Goal: Task Accomplishment & Management: Use online tool/utility

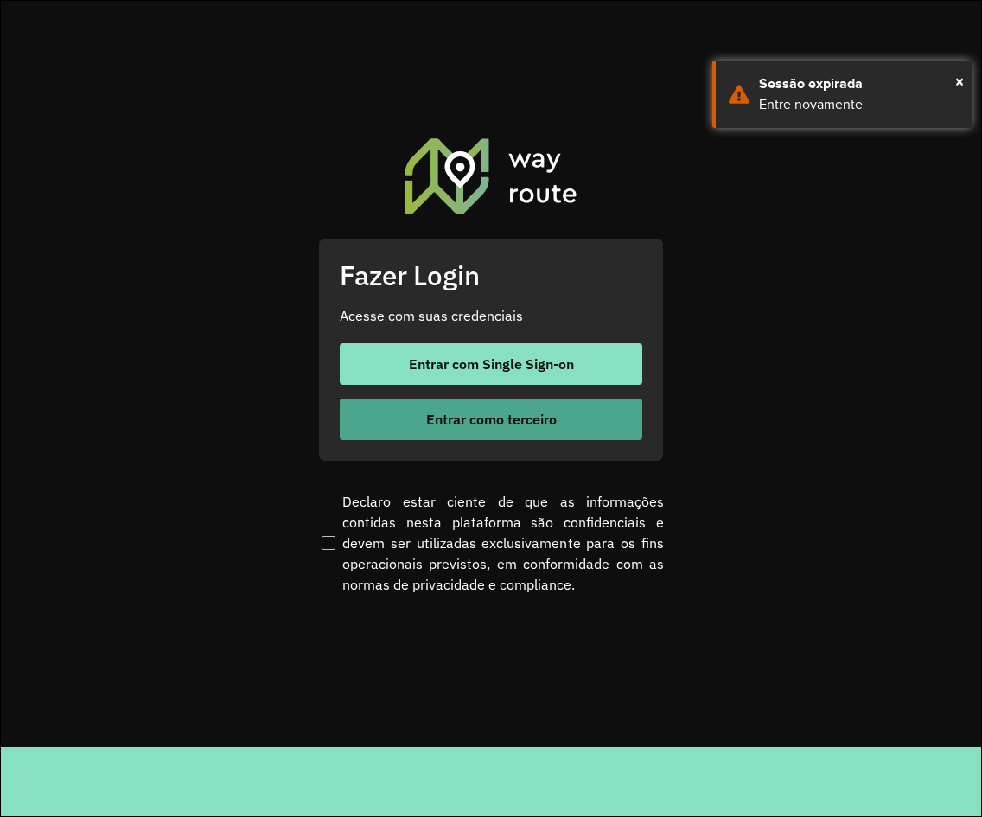
click at [481, 419] on span "Entrar como terceiro" at bounding box center [491, 419] width 131 height 14
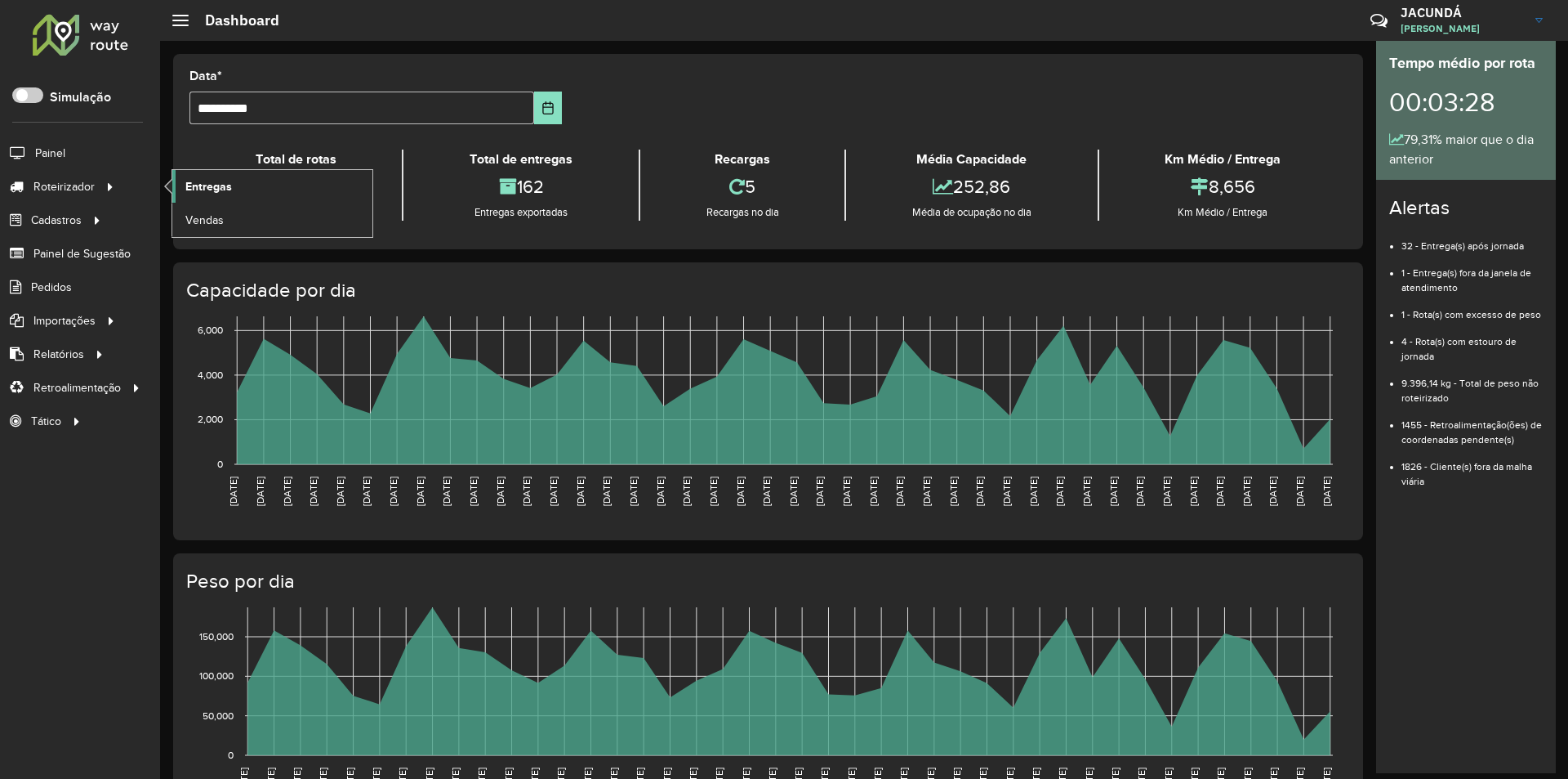
click at [215, 190] on span "Entregas" at bounding box center [208, 186] width 46 height 17
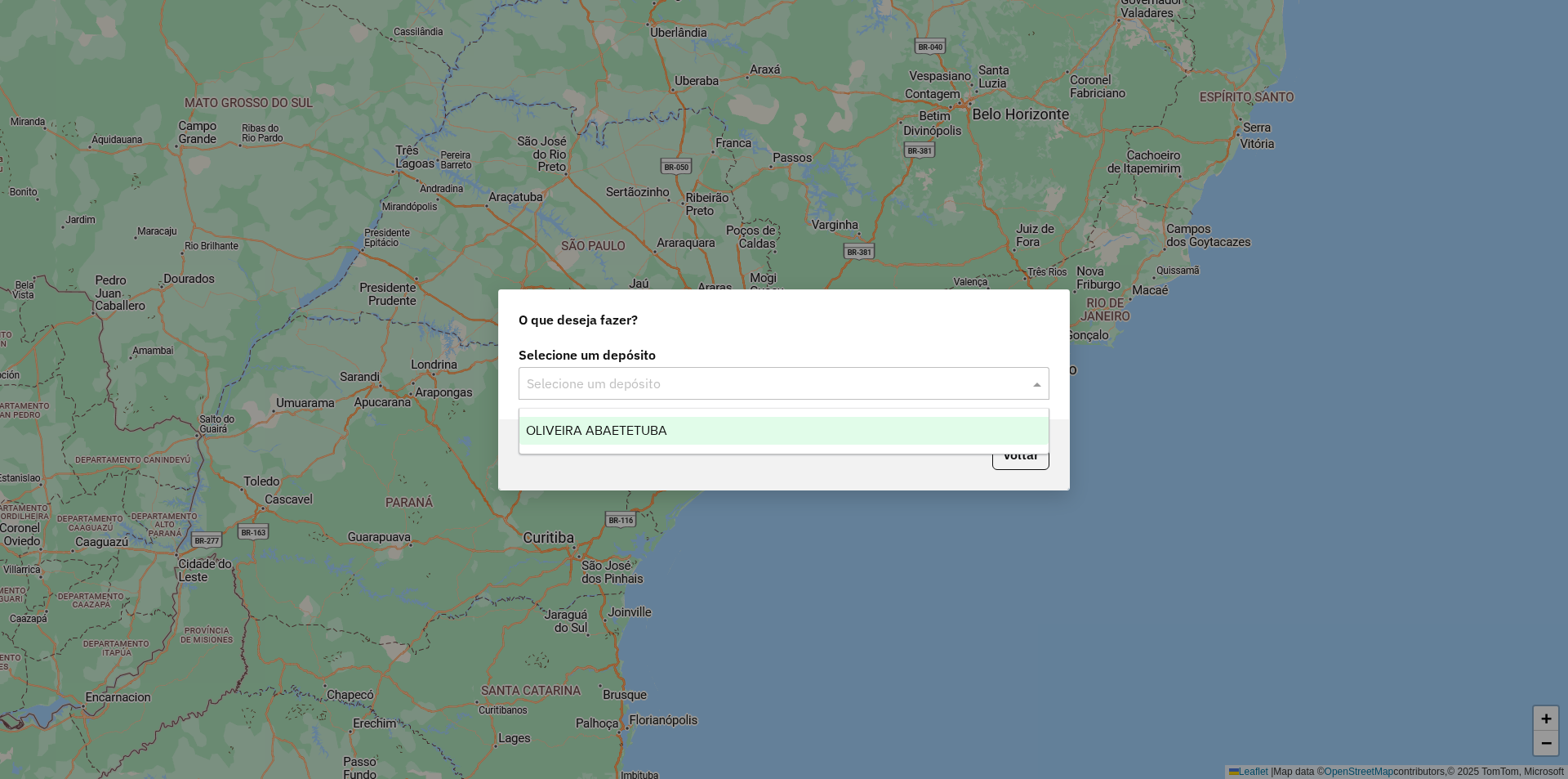
click at [1033, 387] on span at bounding box center [1040, 383] width 21 height 20
click at [575, 430] on span "OLIVEIRA ABAETETUBA" at bounding box center [597, 430] width 142 height 14
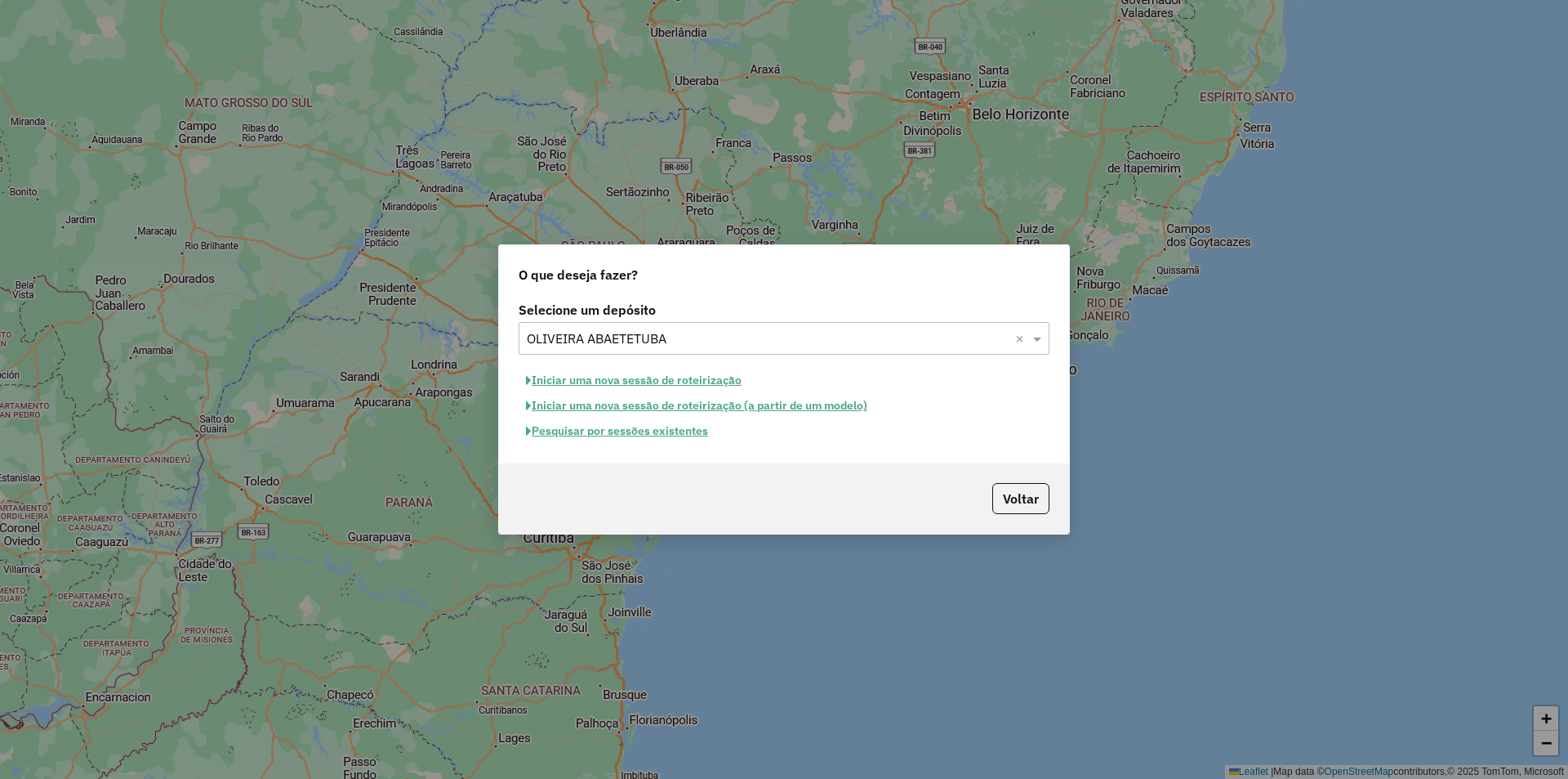
click at [587, 384] on button "Iniciar uma nova sessão de roteirização" at bounding box center [634, 380] width 231 height 26
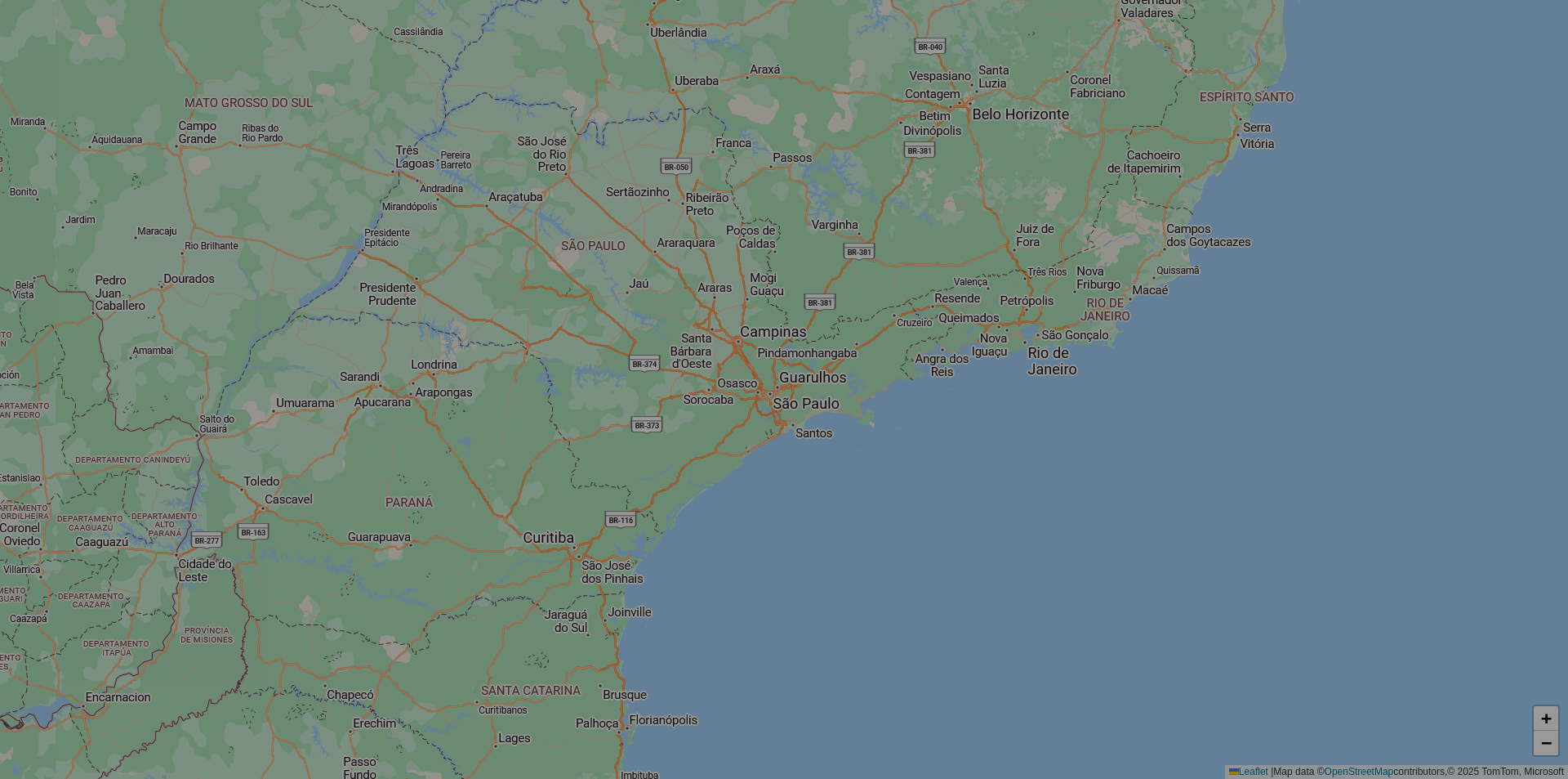
select select "*"
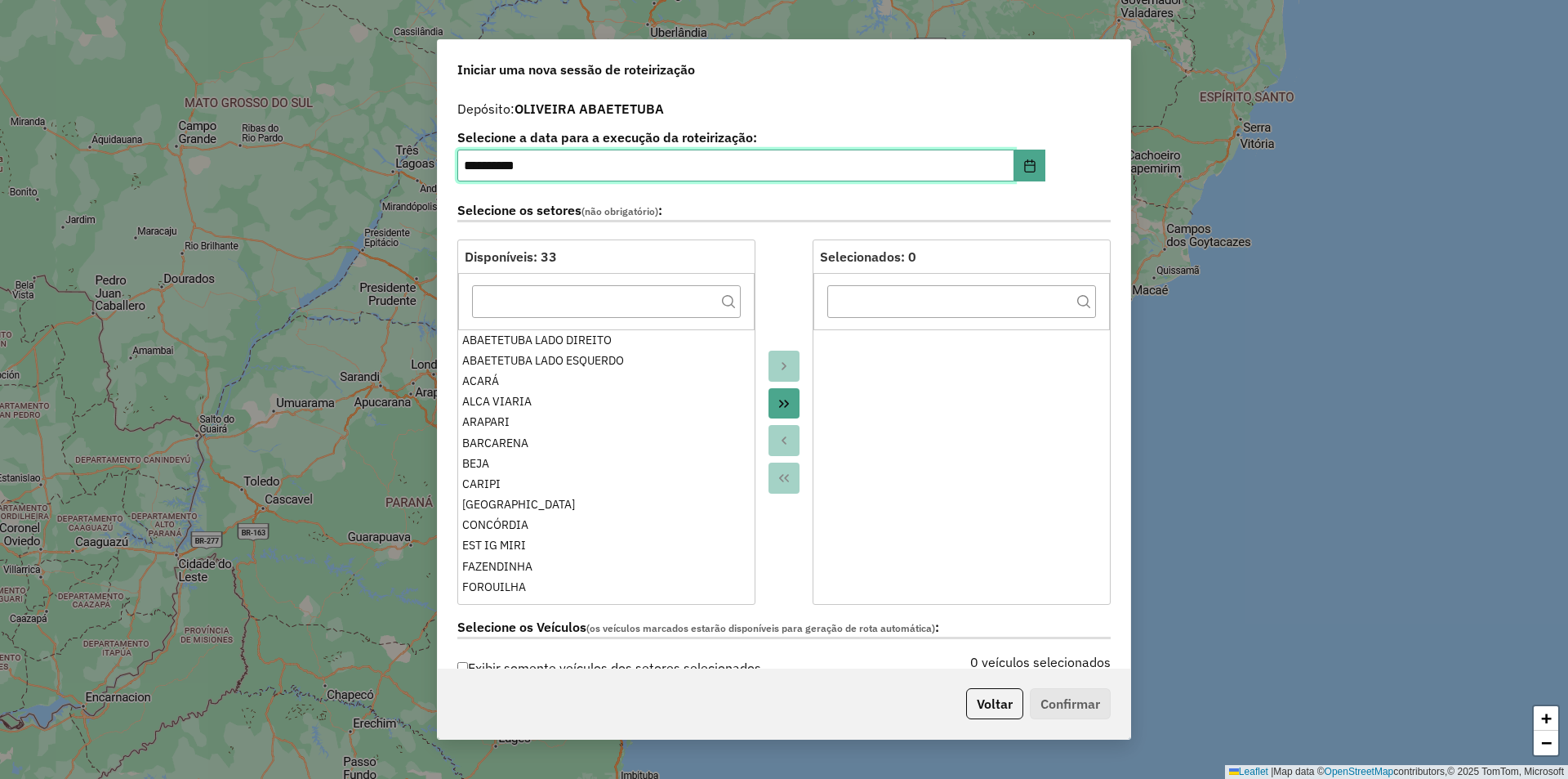
click at [482, 168] on input "**********" at bounding box center [735, 165] width 557 height 33
type input "**********"
click at [713, 220] on label "Selecione os setores (não obrigatório) :" at bounding box center [784, 211] width 653 height 22
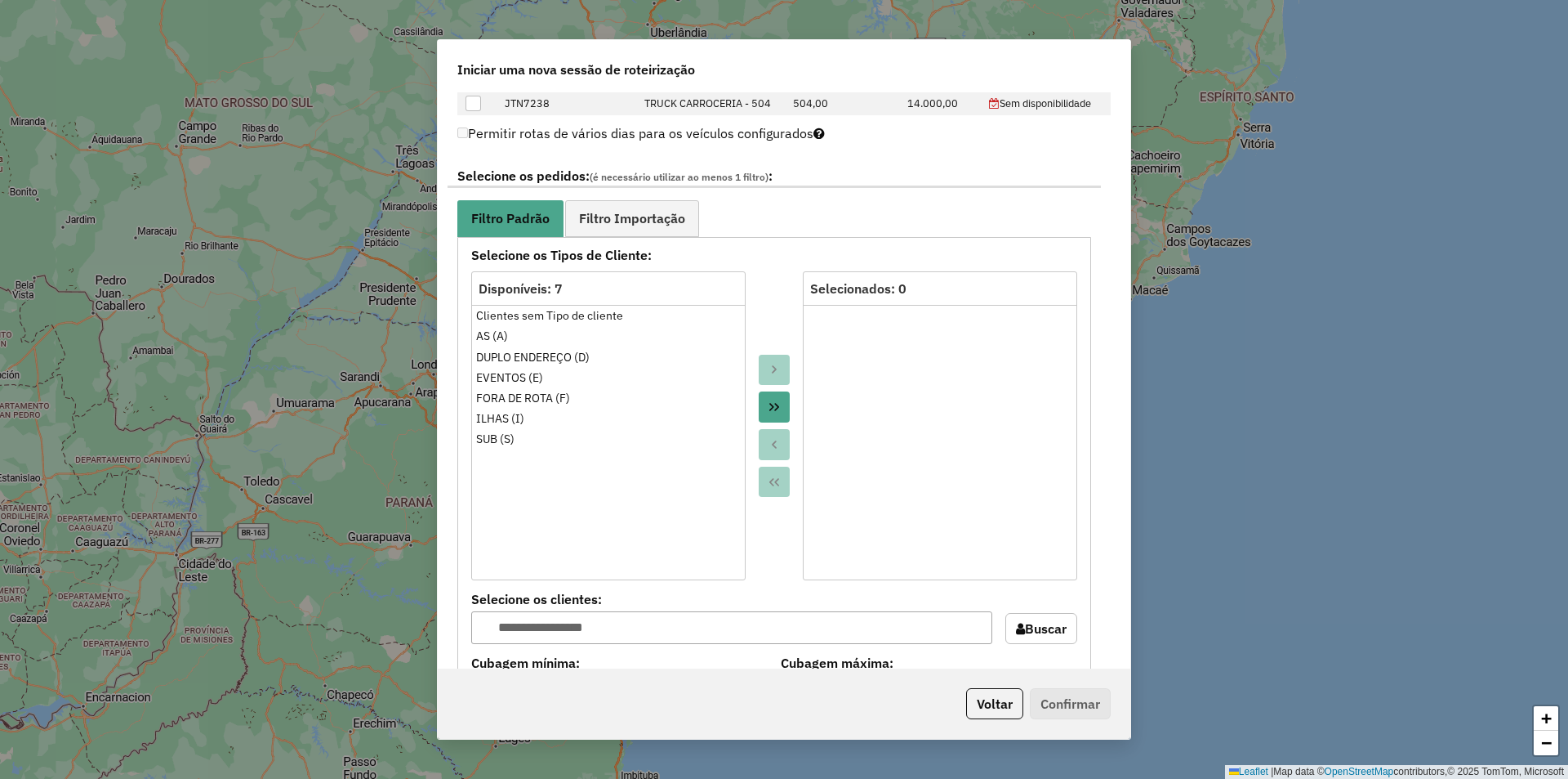
scroll to position [1144, 0]
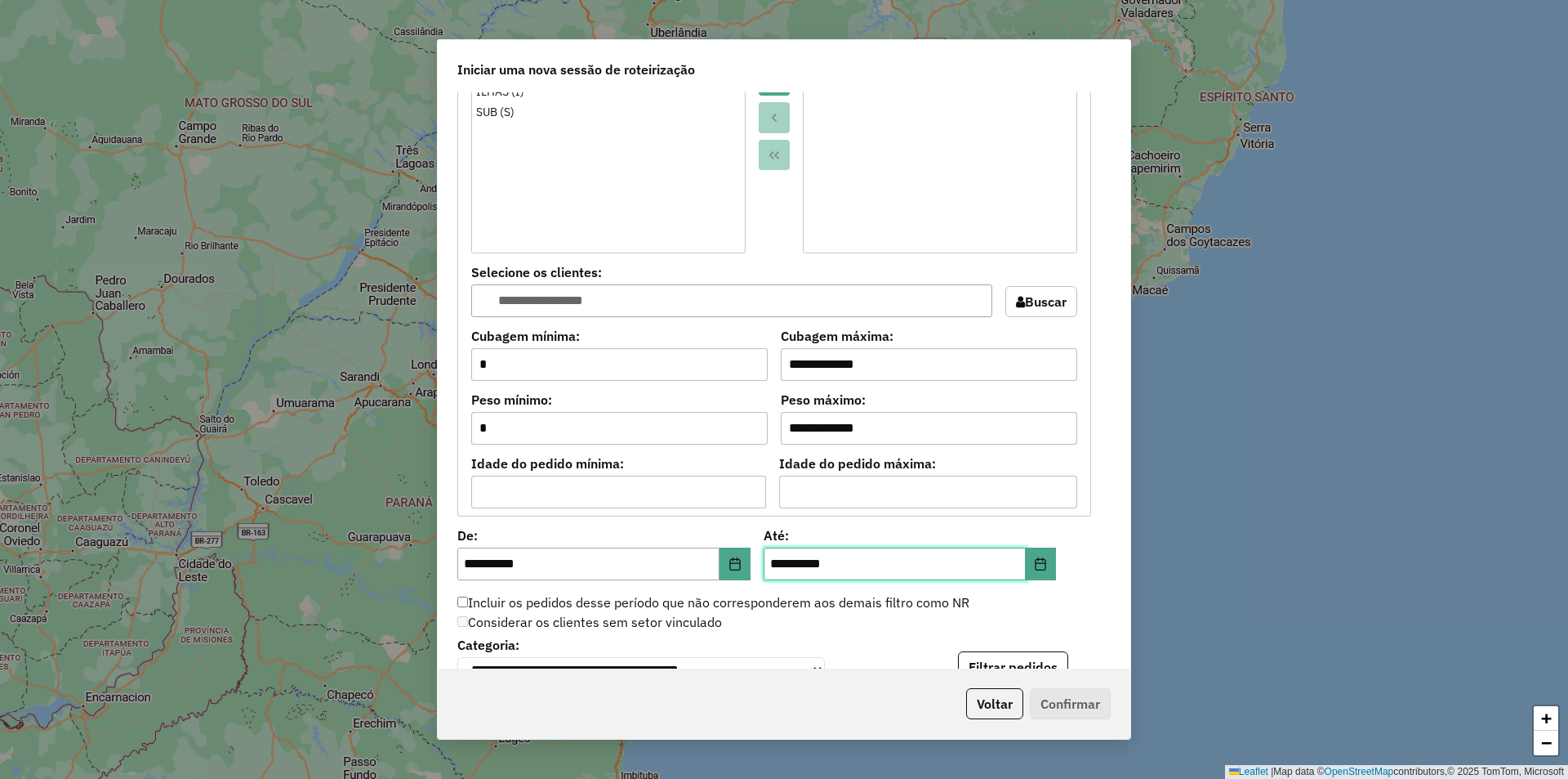
click at [784, 561] on input "**********" at bounding box center [894, 563] width 262 height 33
type input "**********"
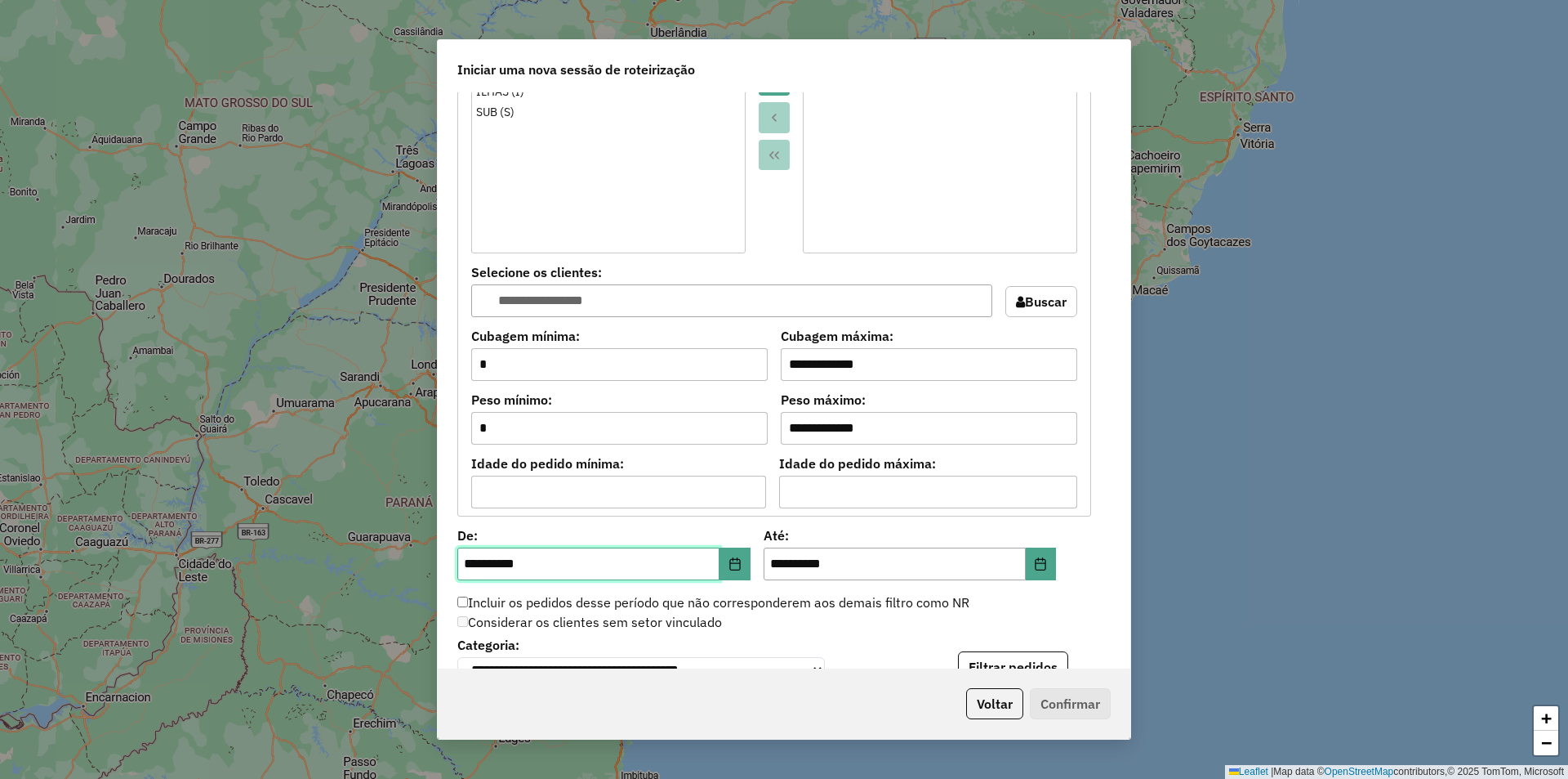
drag, startPoint x: 478, startPoint y: 563, endPoint x: 454, endPoint y: 569, distance: 24.7
click at [454, 569] on div "**********" at bounding box center [784, 381] width 693 height 577
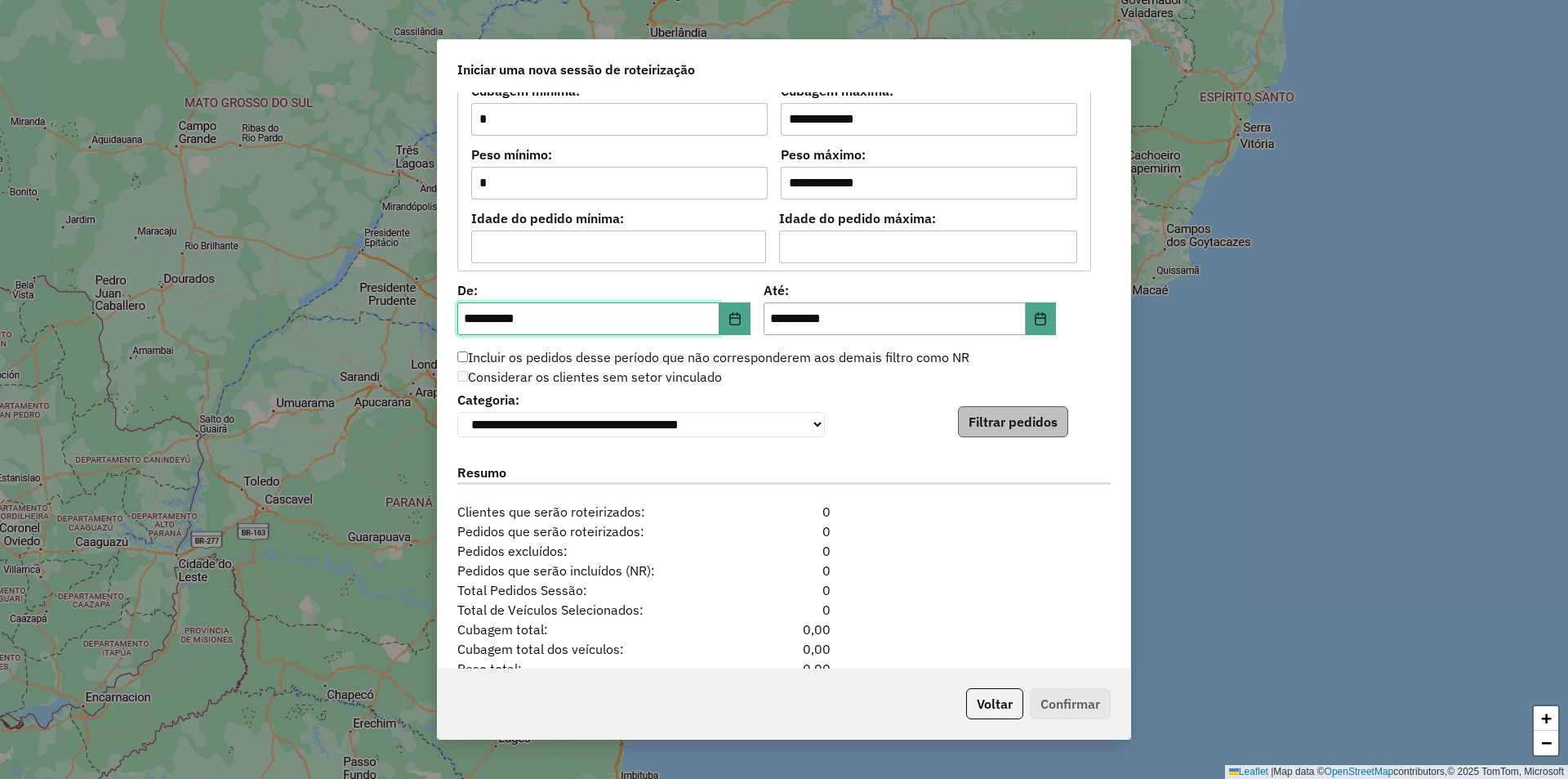
type input "**********"
click at [1004, 420] on button "Filtrar pedidos" at bounding box center [1013, 422] width 111 height 31
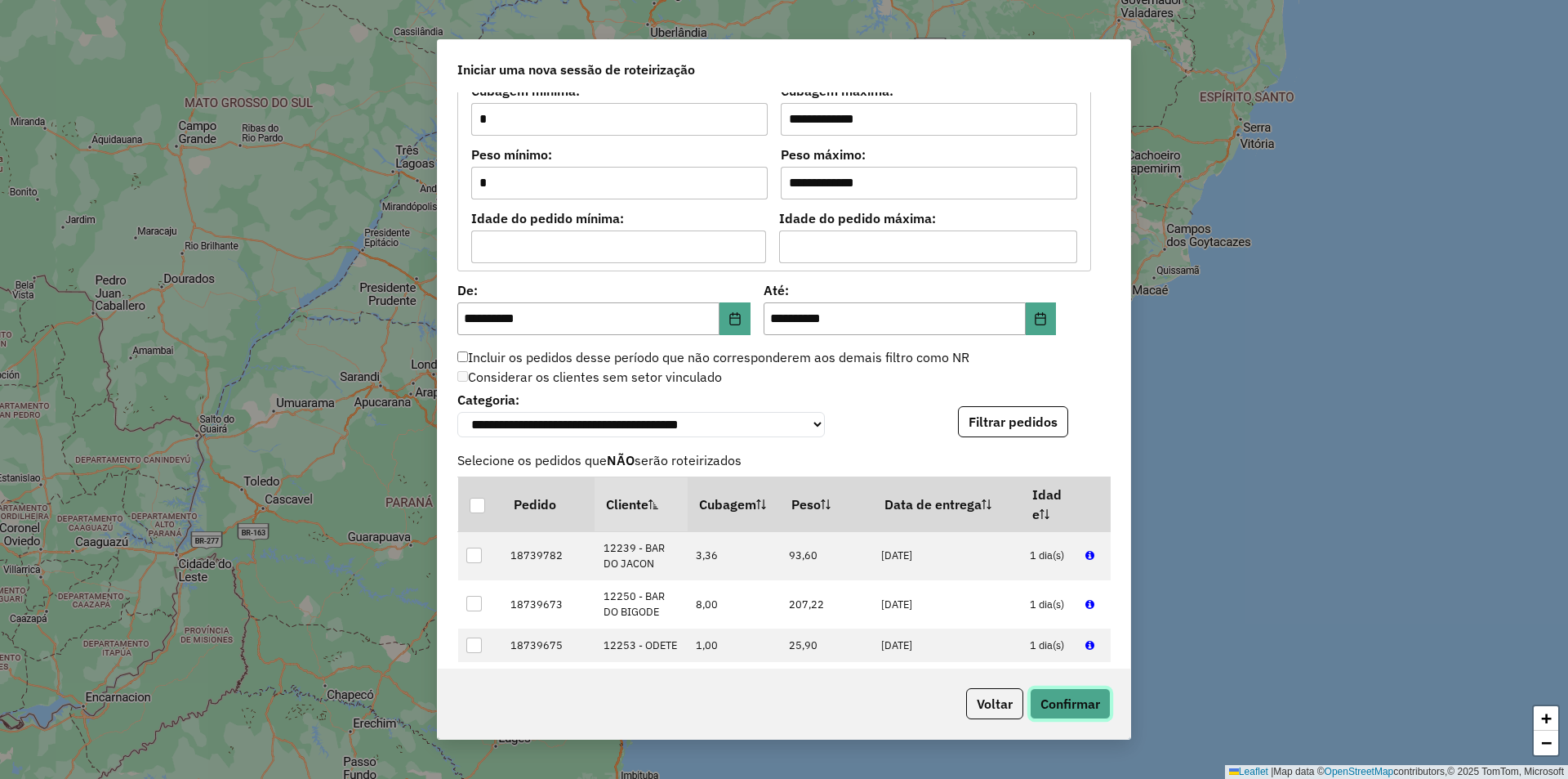
click at [1070, 710] on button "Confirmar" at bounding box center [1071, 703] width 81 height 31
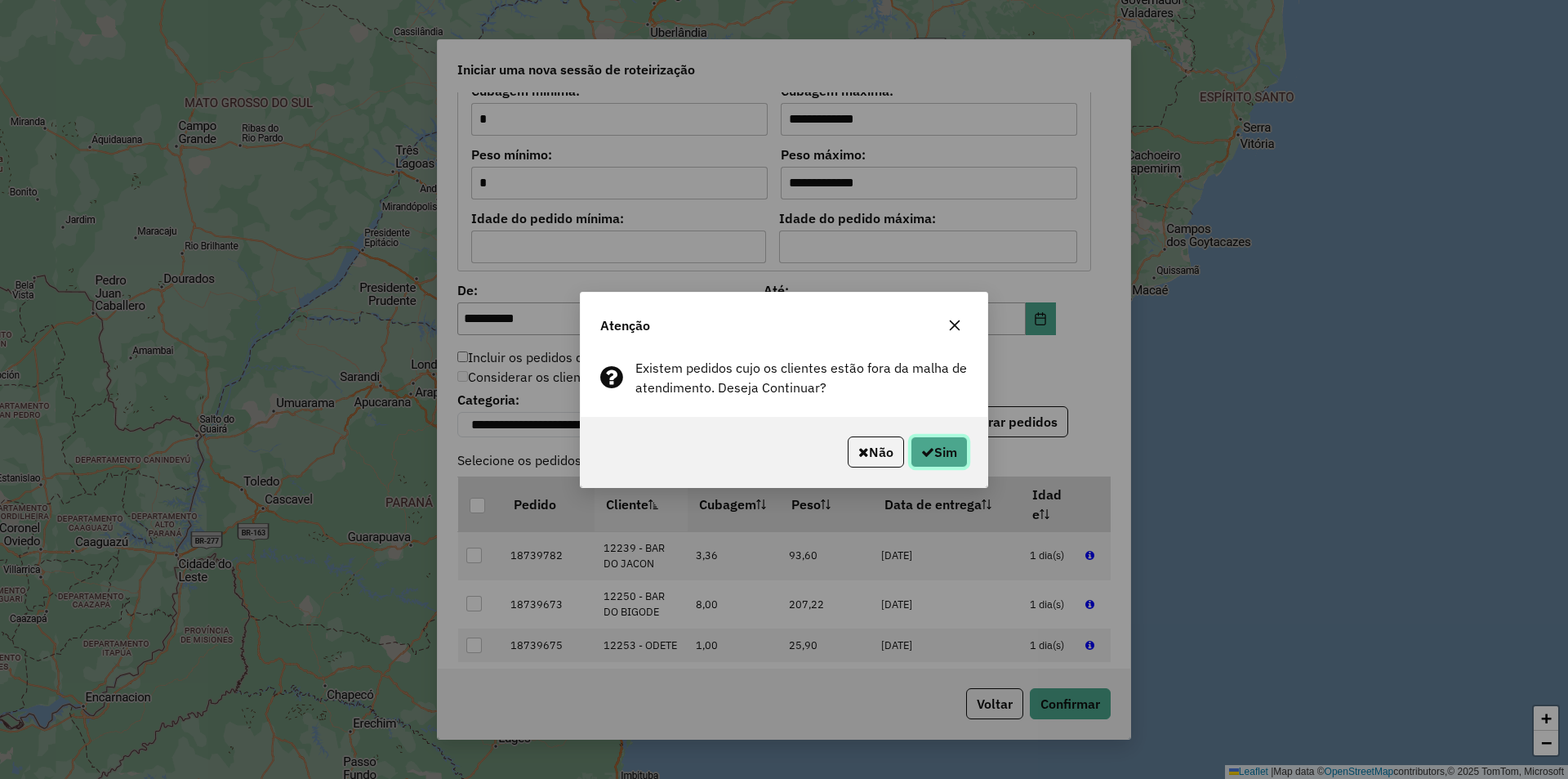
click at [923, 451] on icon "button" at bounding box center [928, 452] width 13 height 13
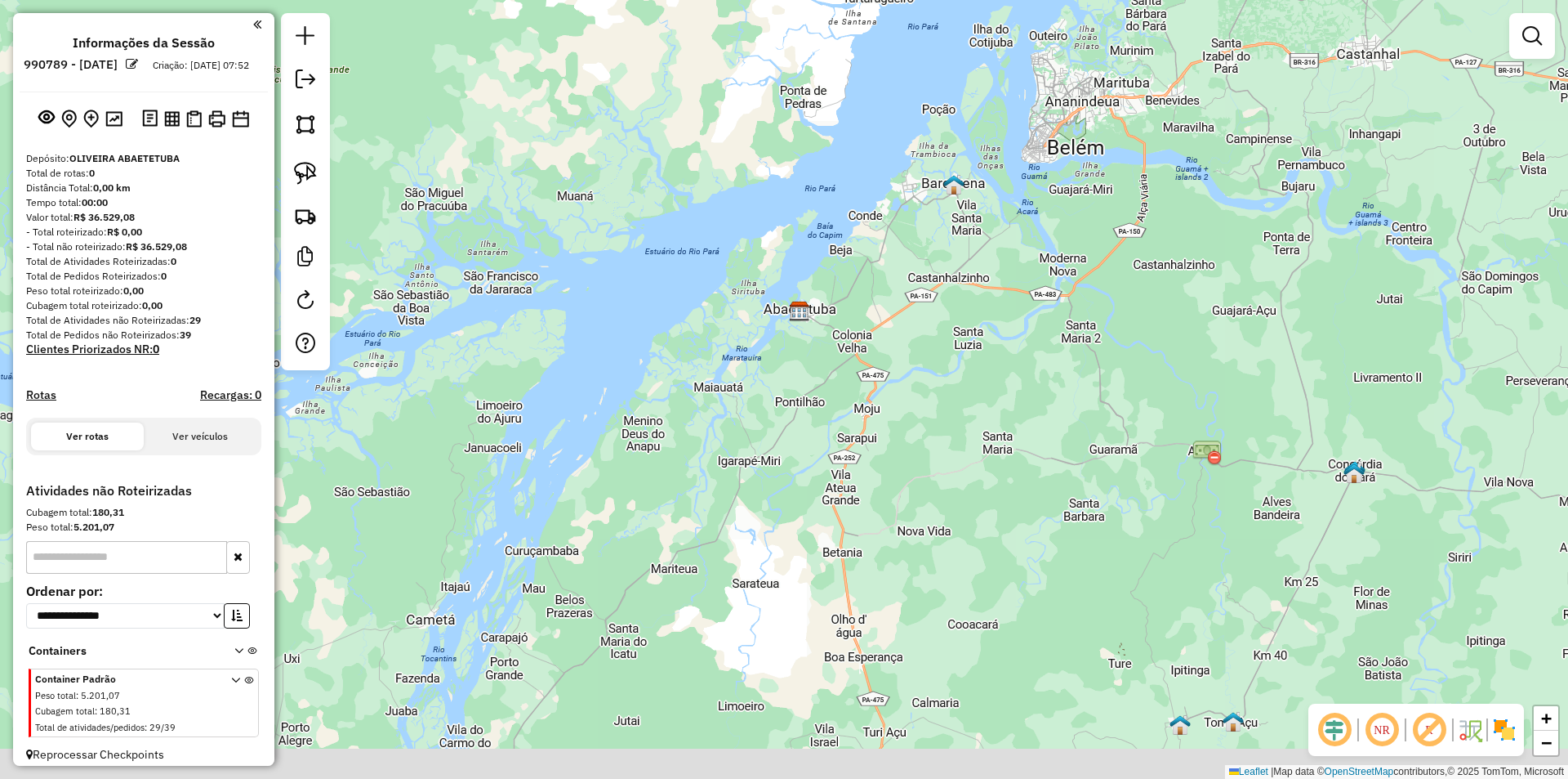
drag, startPoint x: 912, startPoint y: 574, endPoint x: 928, endPoint y: 367, distance: 207.6
click at [928, 385] on div "Janela de atendimento Grade de atendimento Capacidade Transportadoras Veículos …" at bounding box center [784, 390] width 1568 height 779
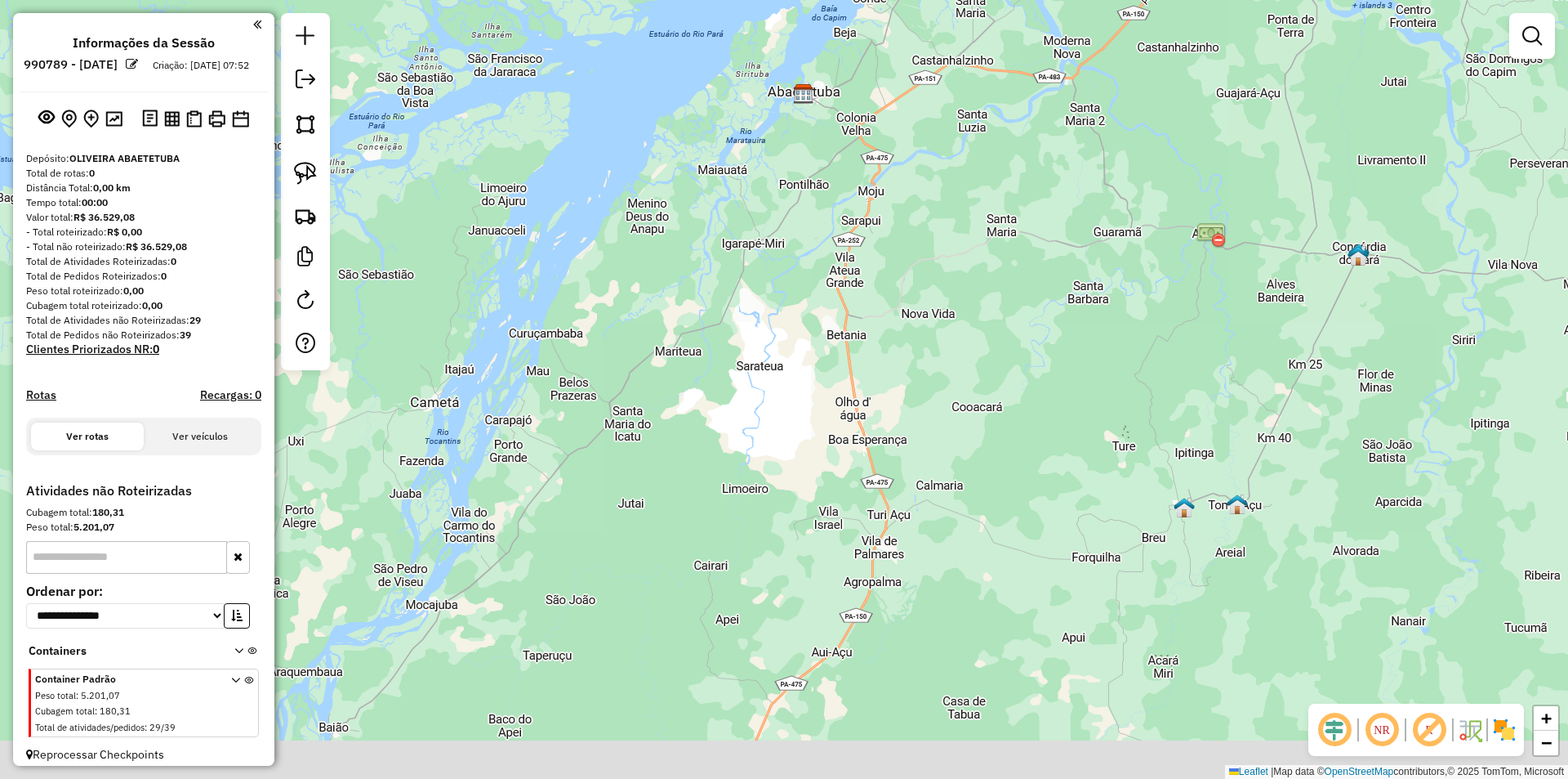
drag, startPoint x: 972, startPoint y: 565, endPoint x: 936, endPoint y: 328, distance: 239.7
click at [954, 388] on div "Janela de atendimento Grade de atendimento Capacidade Transportadoras Veículos …" at bounding box center [784, 390] width 1568 height 779
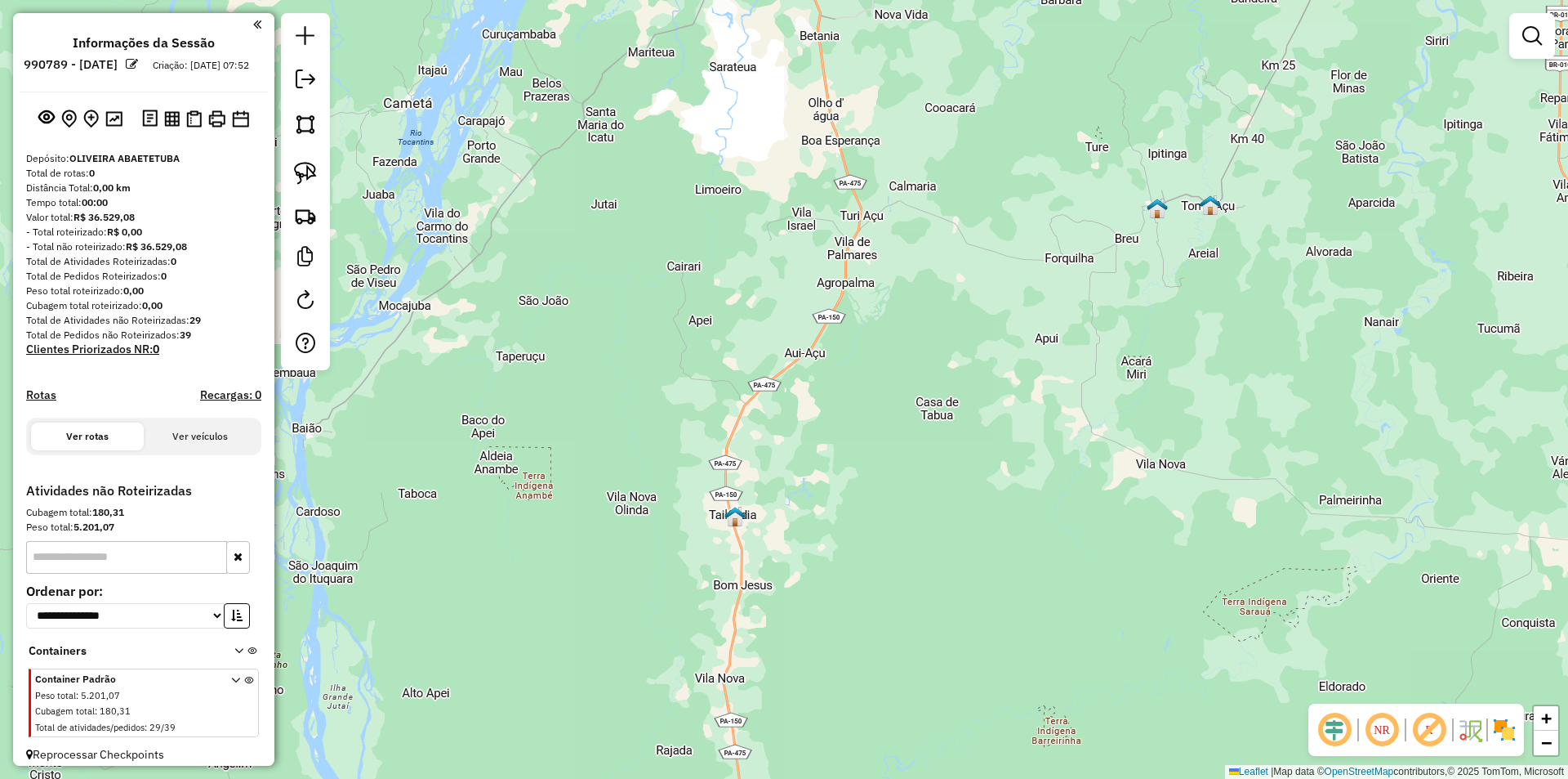
drag, startPoint x: 906, startPoint y: 426, endPoint x: 908, endPoint y: 364, distance: 62.0
click at [906, 375] on div "Janela de atendimento Grade de atendimento Capacidade Transportadoras Veículos …" at bounding box center [784, 390] width 1568 height 779
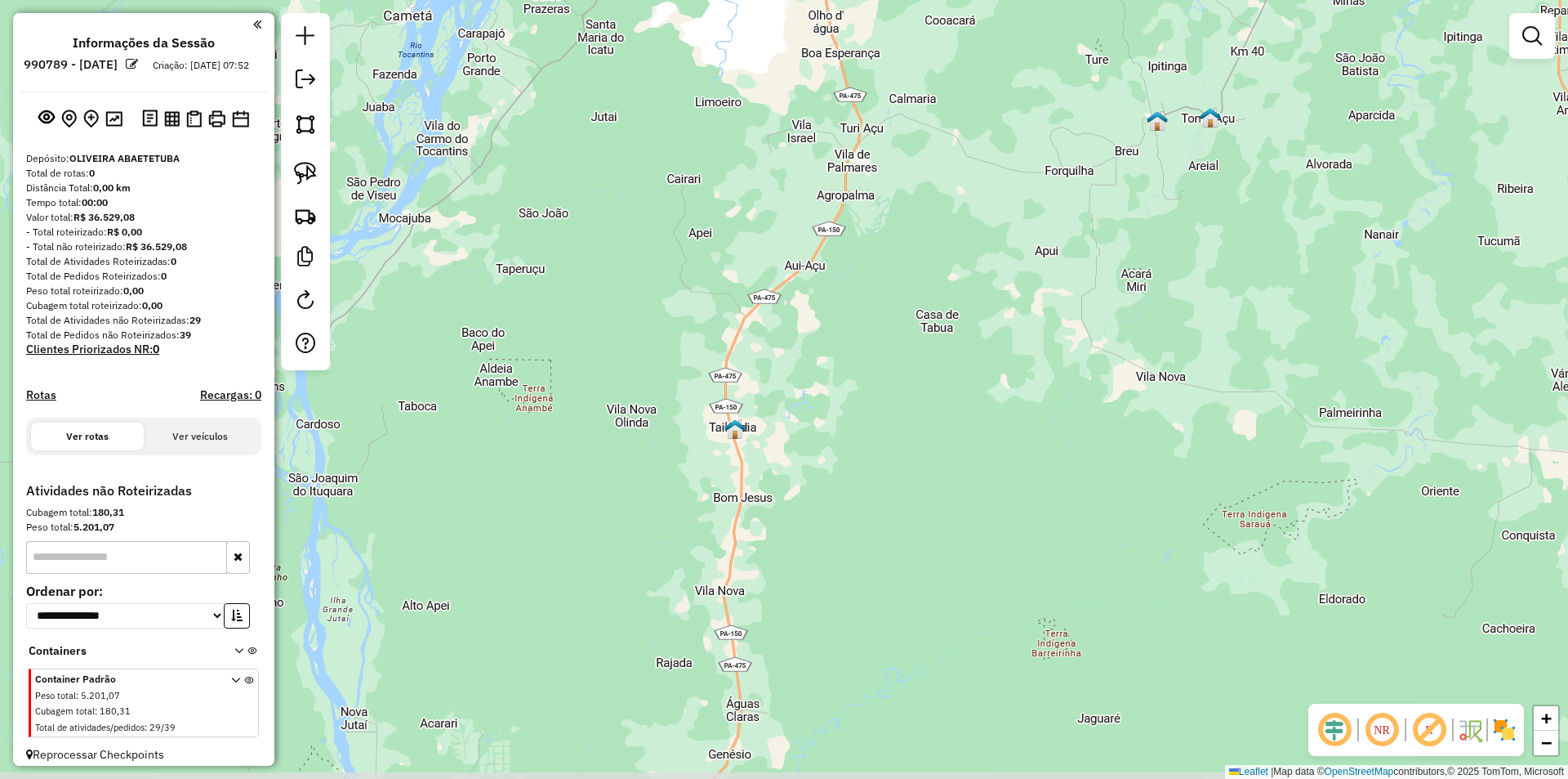
drag, startPoint x: 905, startPoint y: 501, endPoint x: 908, endPoint y: 318, distance: 183.0
click at [908, 334] on div "Janela de atendimento Grade de atendimento Capacidade Transportadoras Veículos …" at bounding box center [784, 390] width 1568 height 779
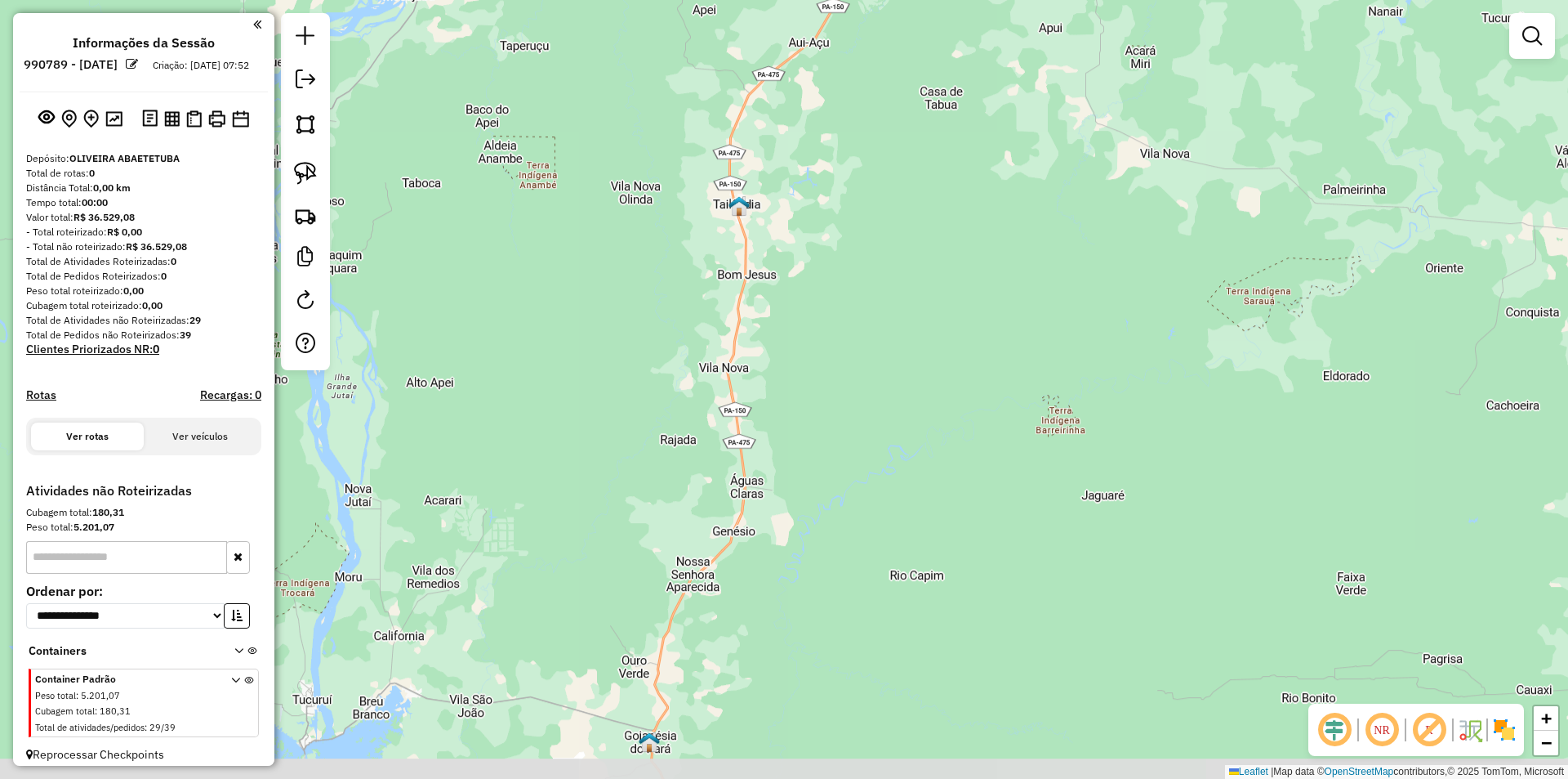
click at [901, 428] on div "Janela de atendimento Grade de atendimento Capacidade Transportadoras Veículos …" at bounding box center [784, 390] width 1568 height 779
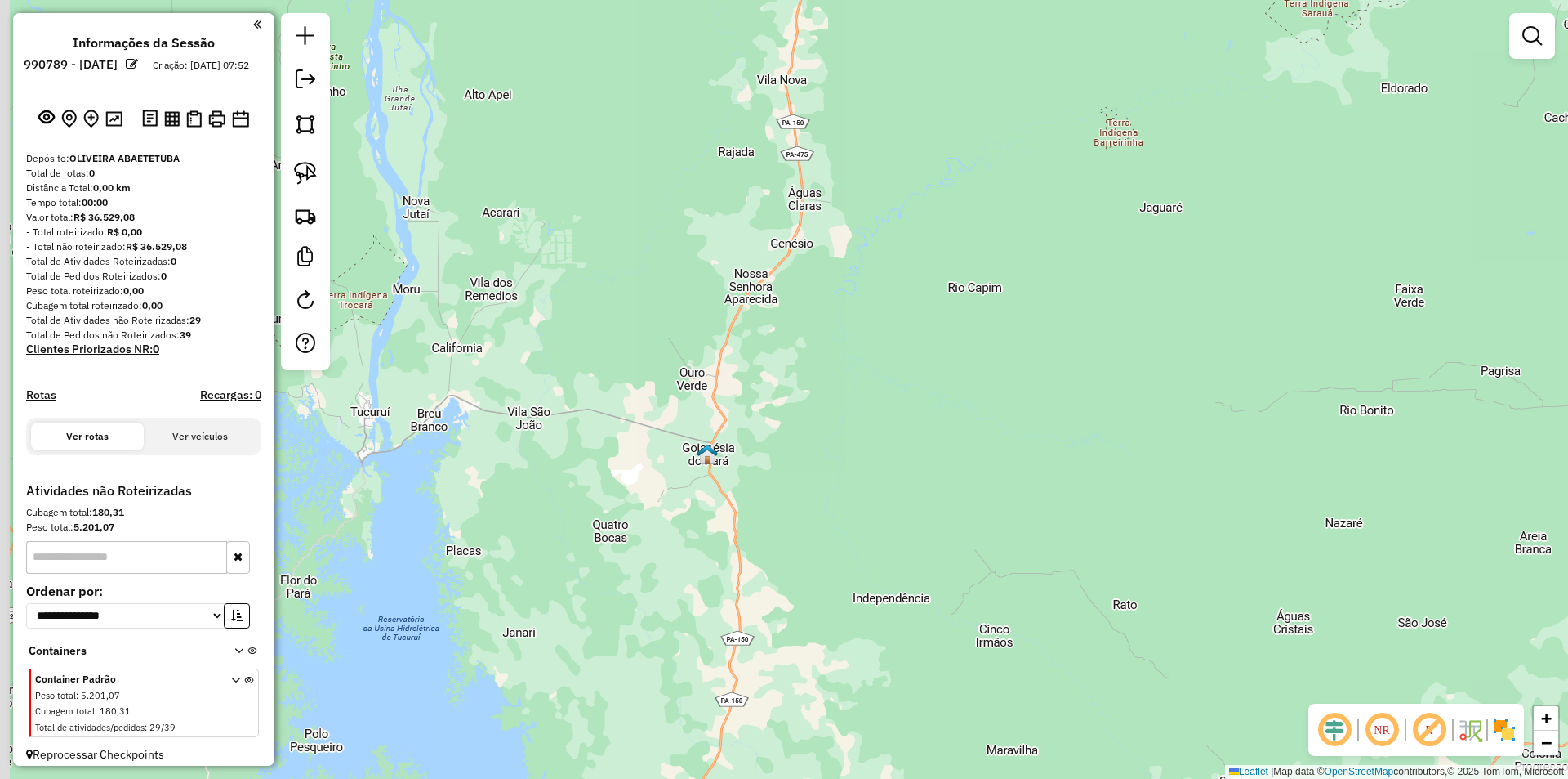
drag, startPoint x: 909, startPoint y: 541, endPoint x: 932, endPoint y: 389, distance: 153.7
click at [932, 403] on div "Janela de atendimento Grade de atendimento Capacidade Transportadoras Veículos …" at bounding box center [784, 390] width 1568 height 779
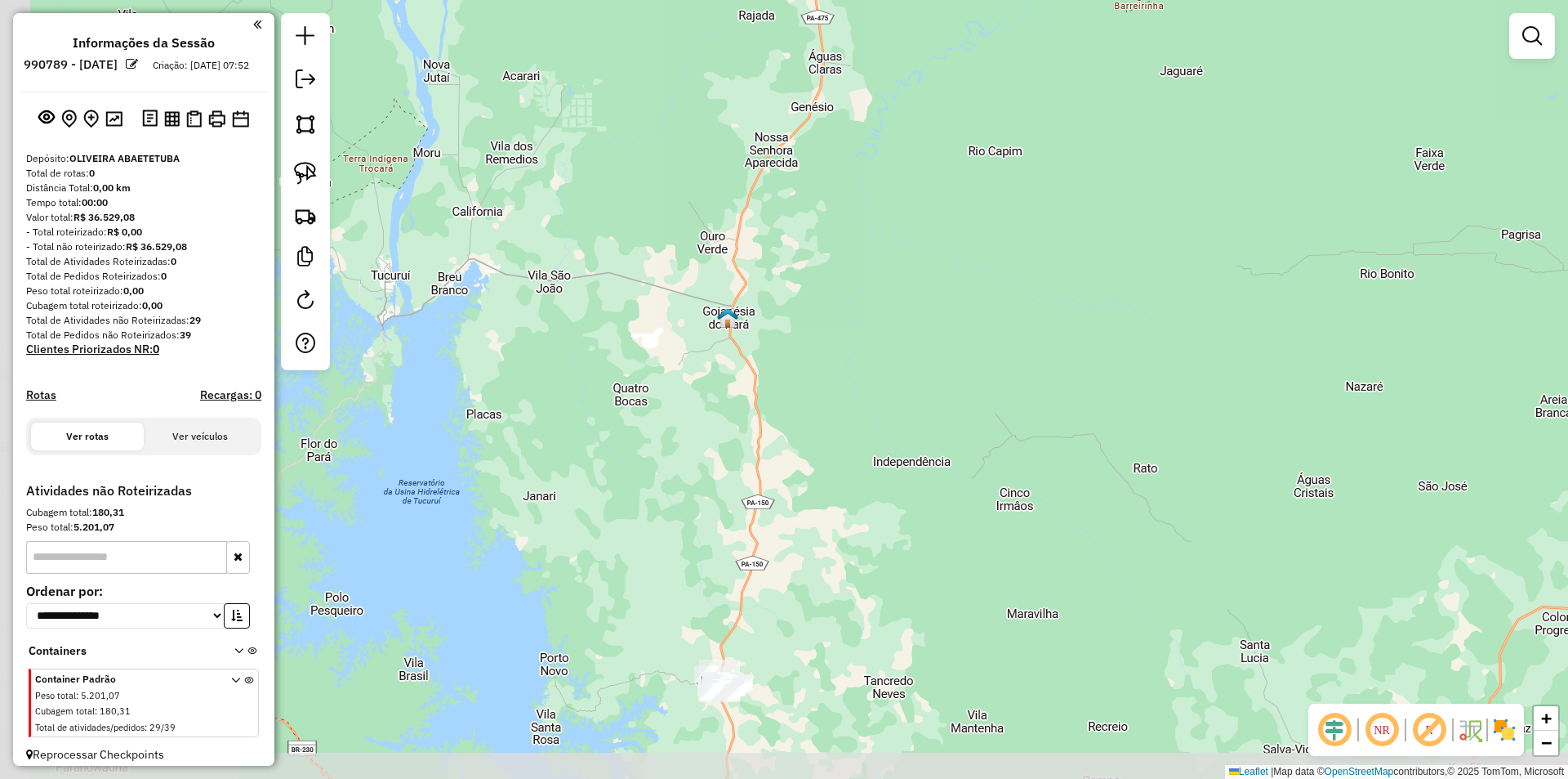
drag, startPoint x: 903, startPoint y: 528, endPoint x: 903, endPoint y: 394, distance: 134.0
click at [903, 417] on div "Janela de atendimento Grade de atendimento Capacidade Transportadoras Veículos …" at bounding box center [784, 390] width 1568 height 779
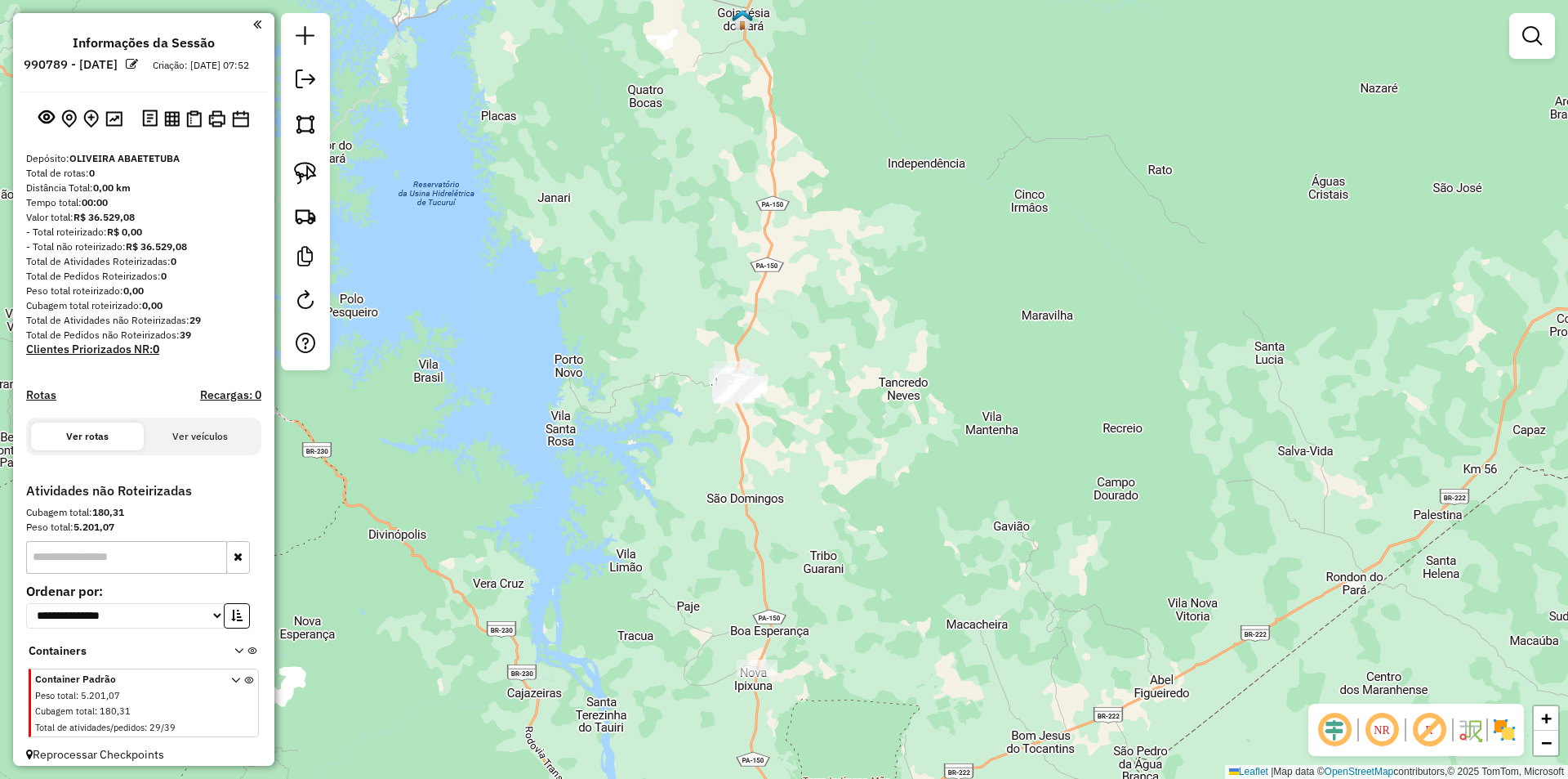
drag, startPoint x: 886, startPoint y: 611, endPoint x: 900, endPoint y: 533, distance: 79.2
click at [900, 533] on div "Janela de atendimento Grade de atendimento Capacidade Transportadoras Veículos …" at bounding box center [784, 390] width 1568 height 779
click at [307, 172] on img at bounding box center [305, 173] width 23 height 23
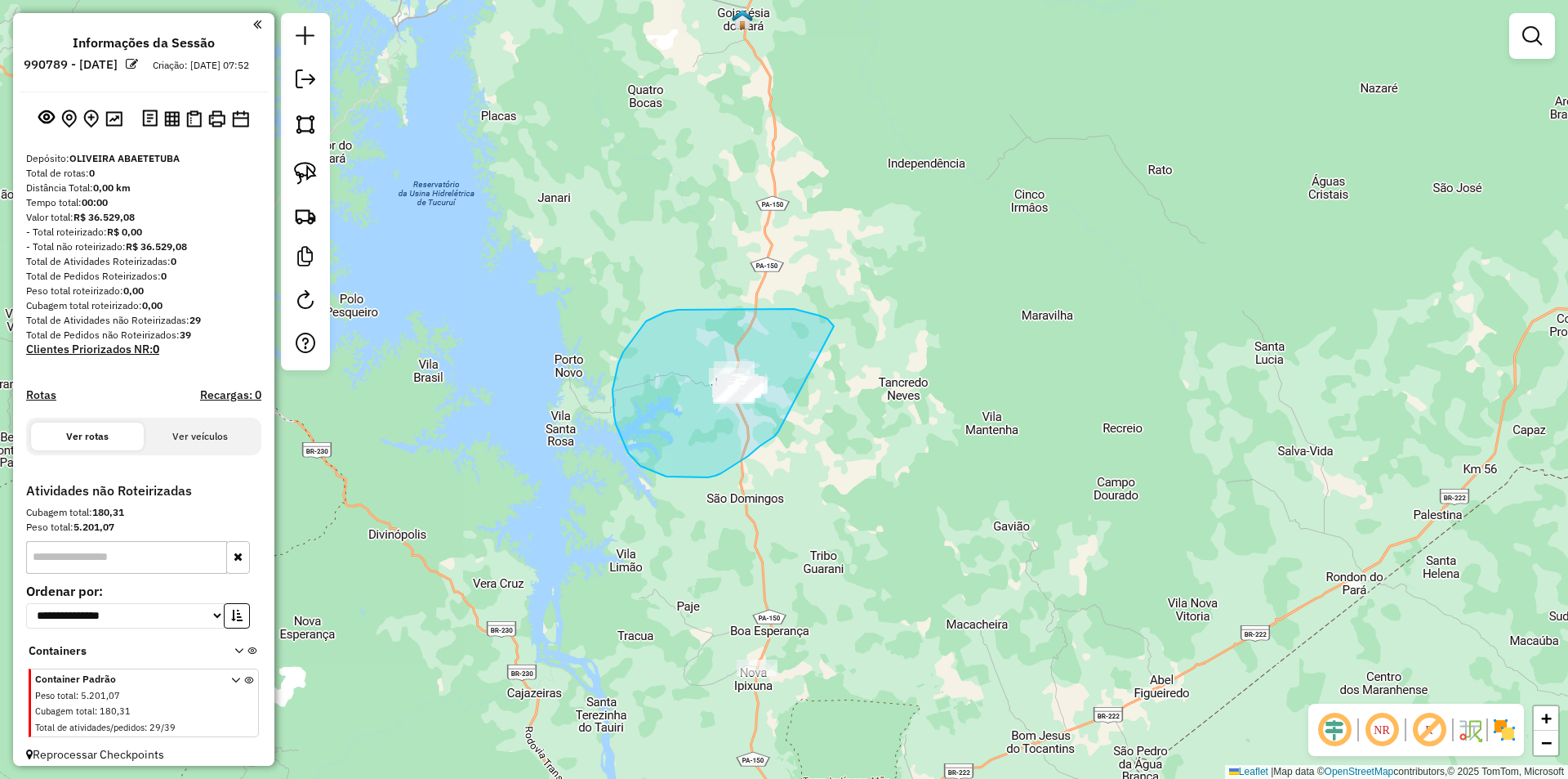
drag, startPoint x: 829, startPoint y: 320, endPoint x: 780, endPoint y: 430, distance: 120.4
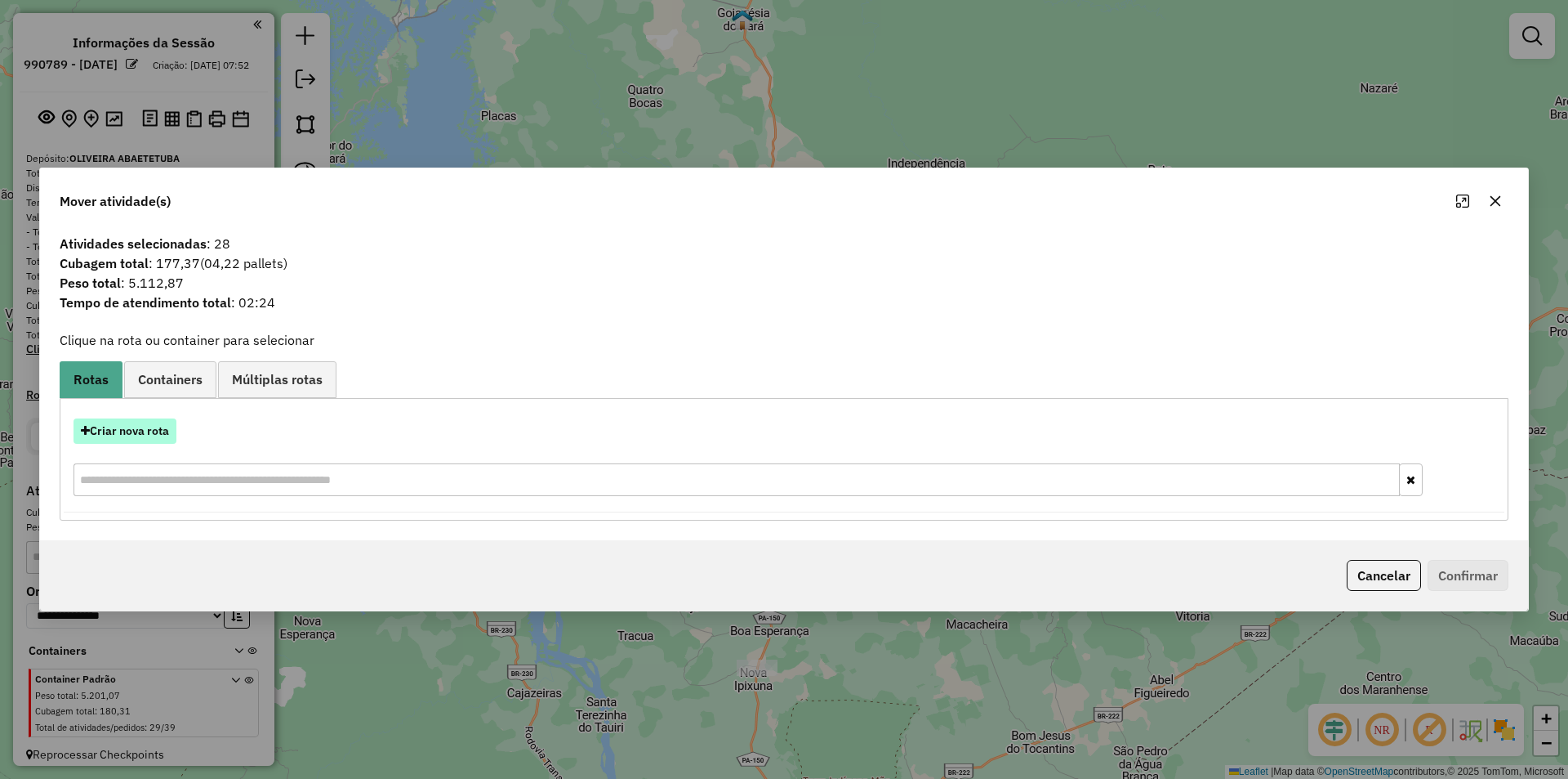
click at [113, 434] on button "Criar nova rota" at bounding box center [125, 431] width 103 height 26
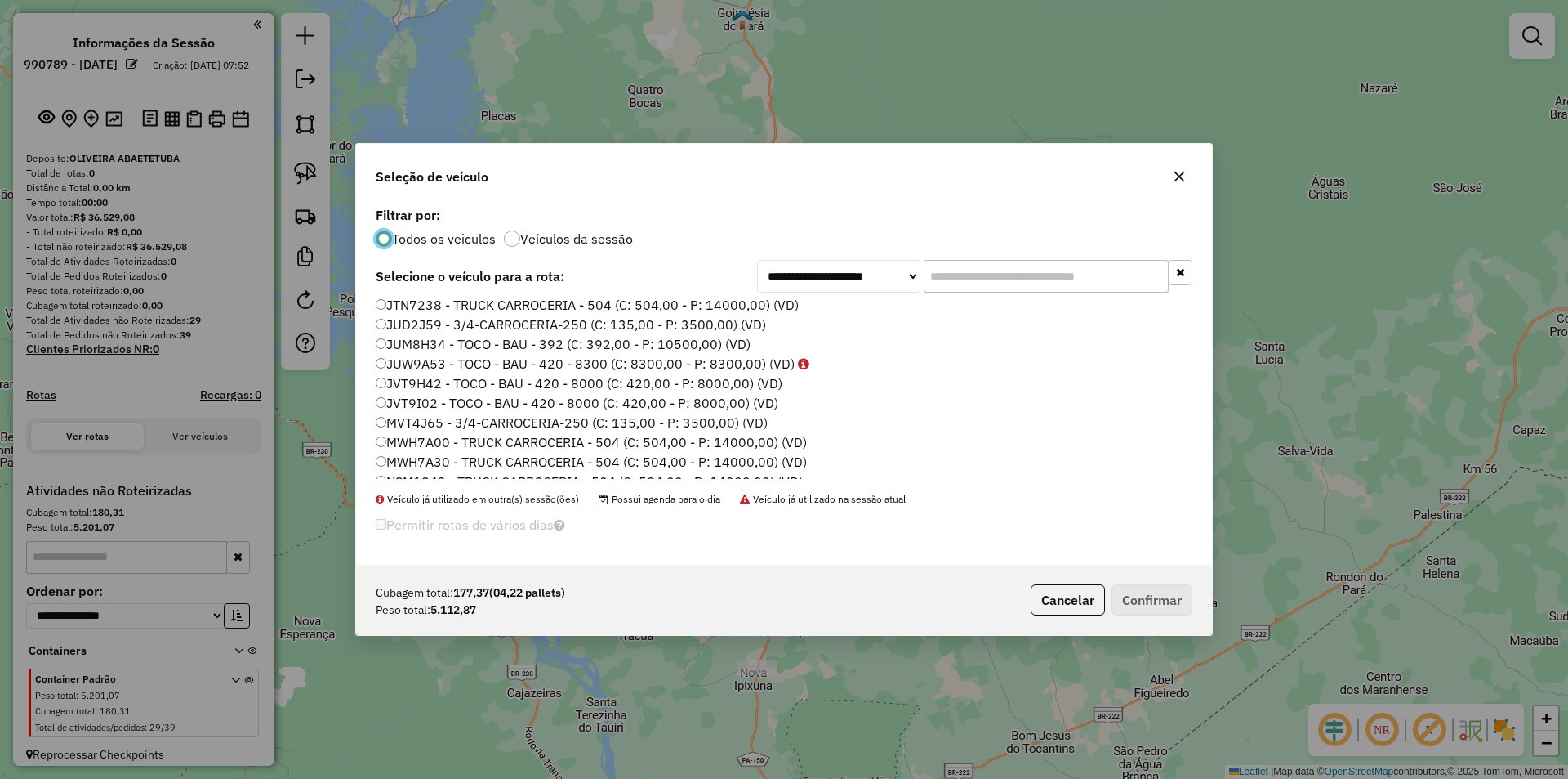
scroll to position [245, 0]
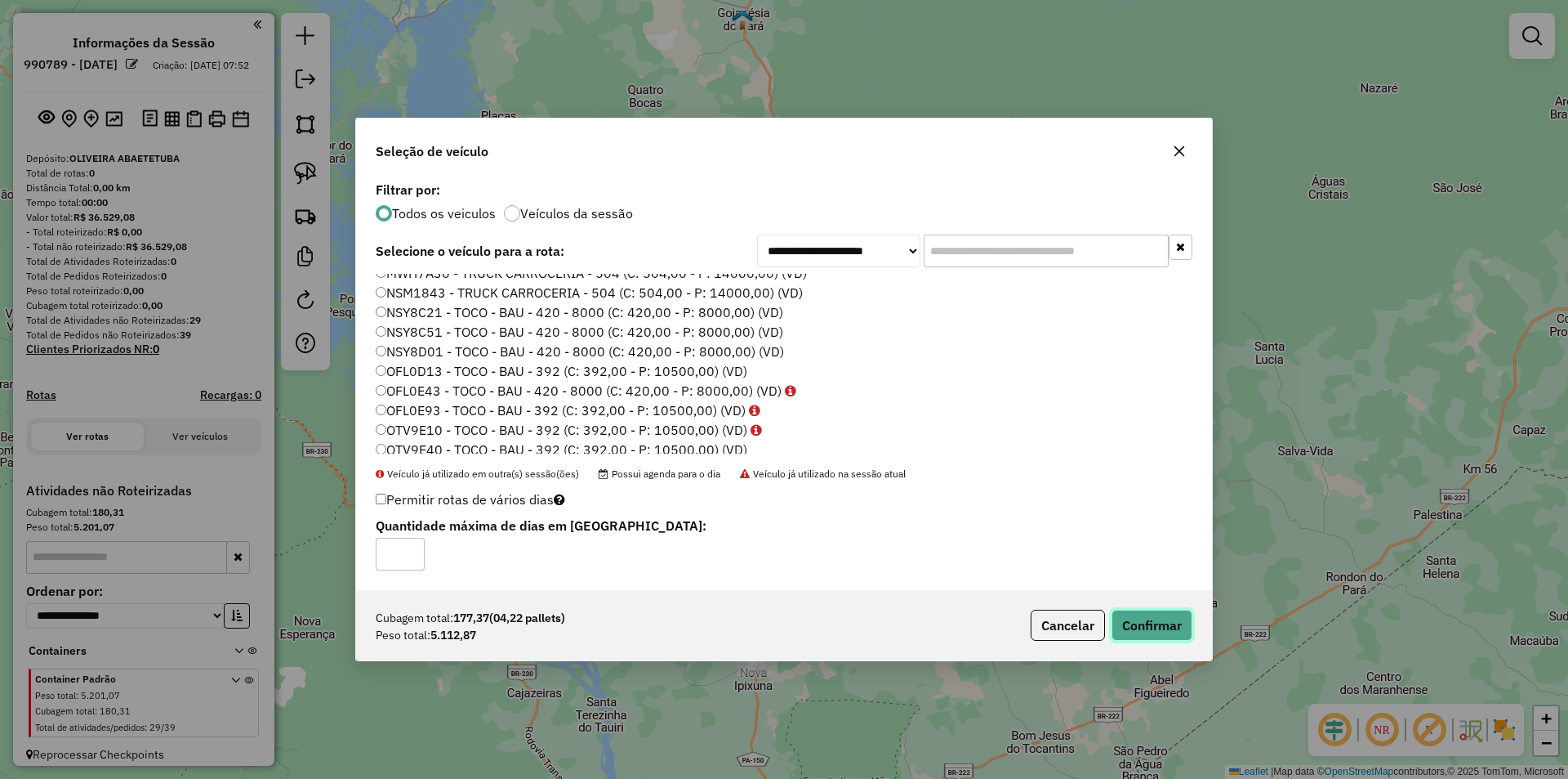
click at [1145, 624] on button "Confirmar" at bounding box center [1152, 625] width 81 height 31
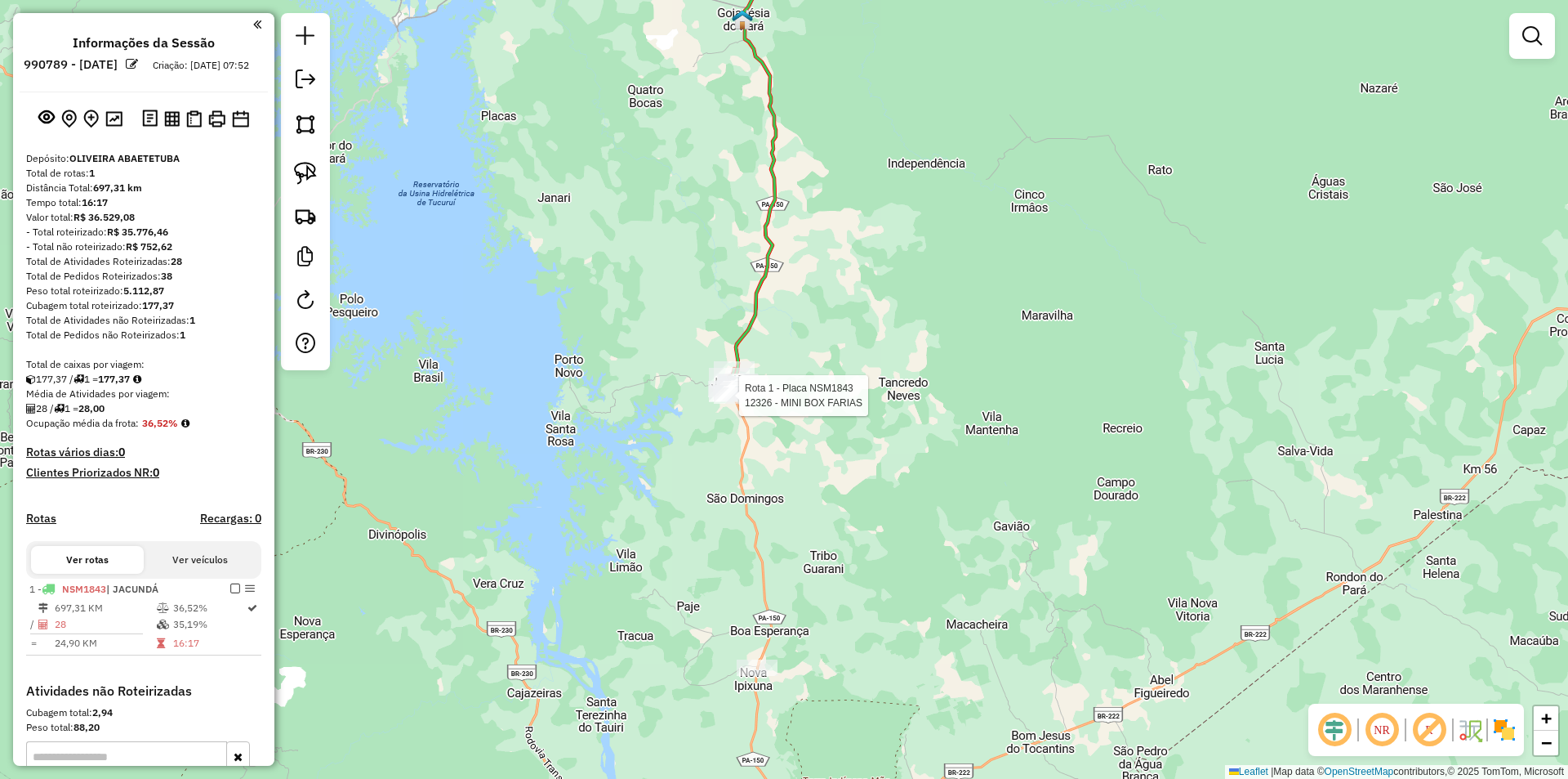
select select "**********"
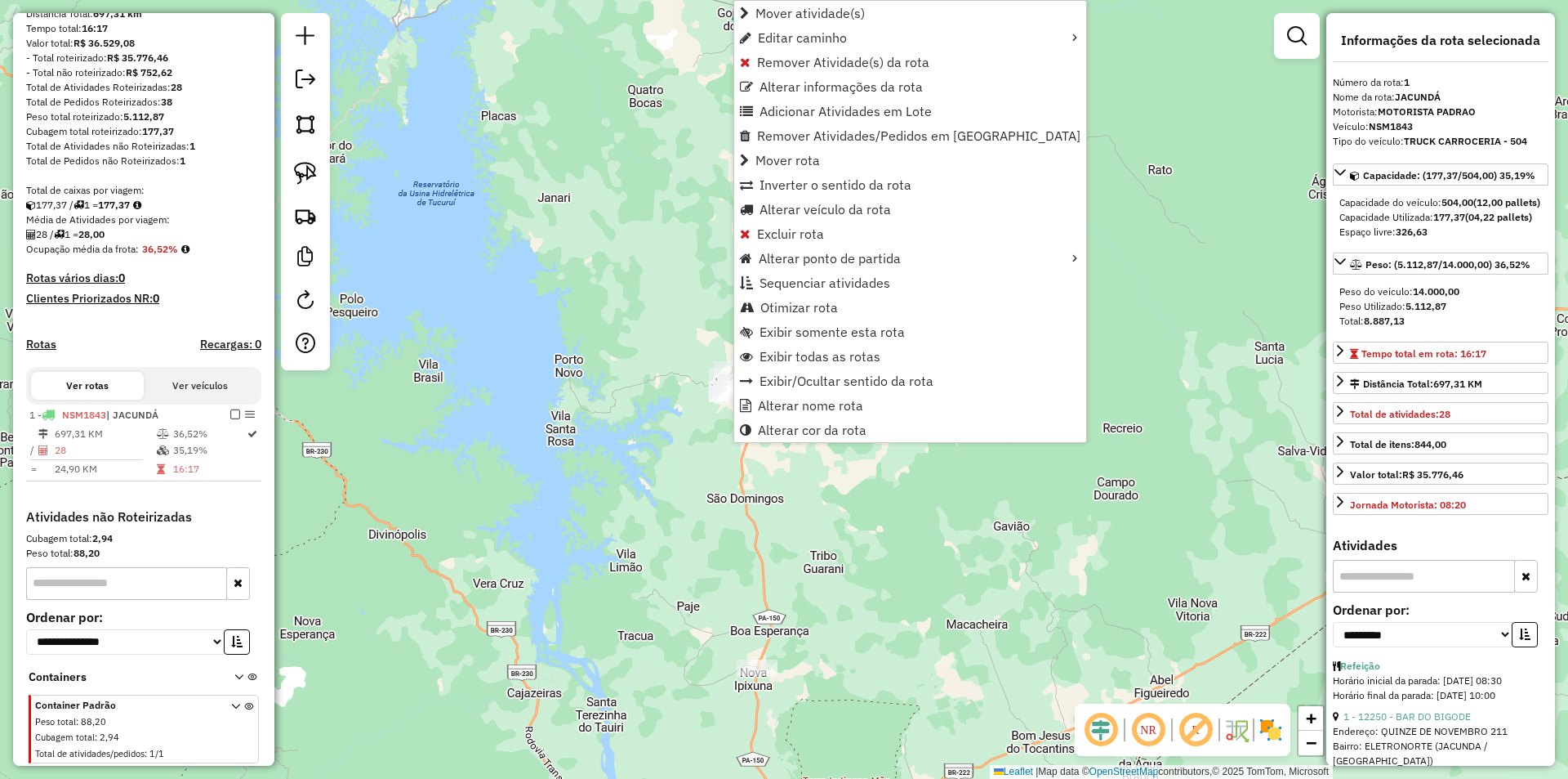
scroll to position [226, 0]
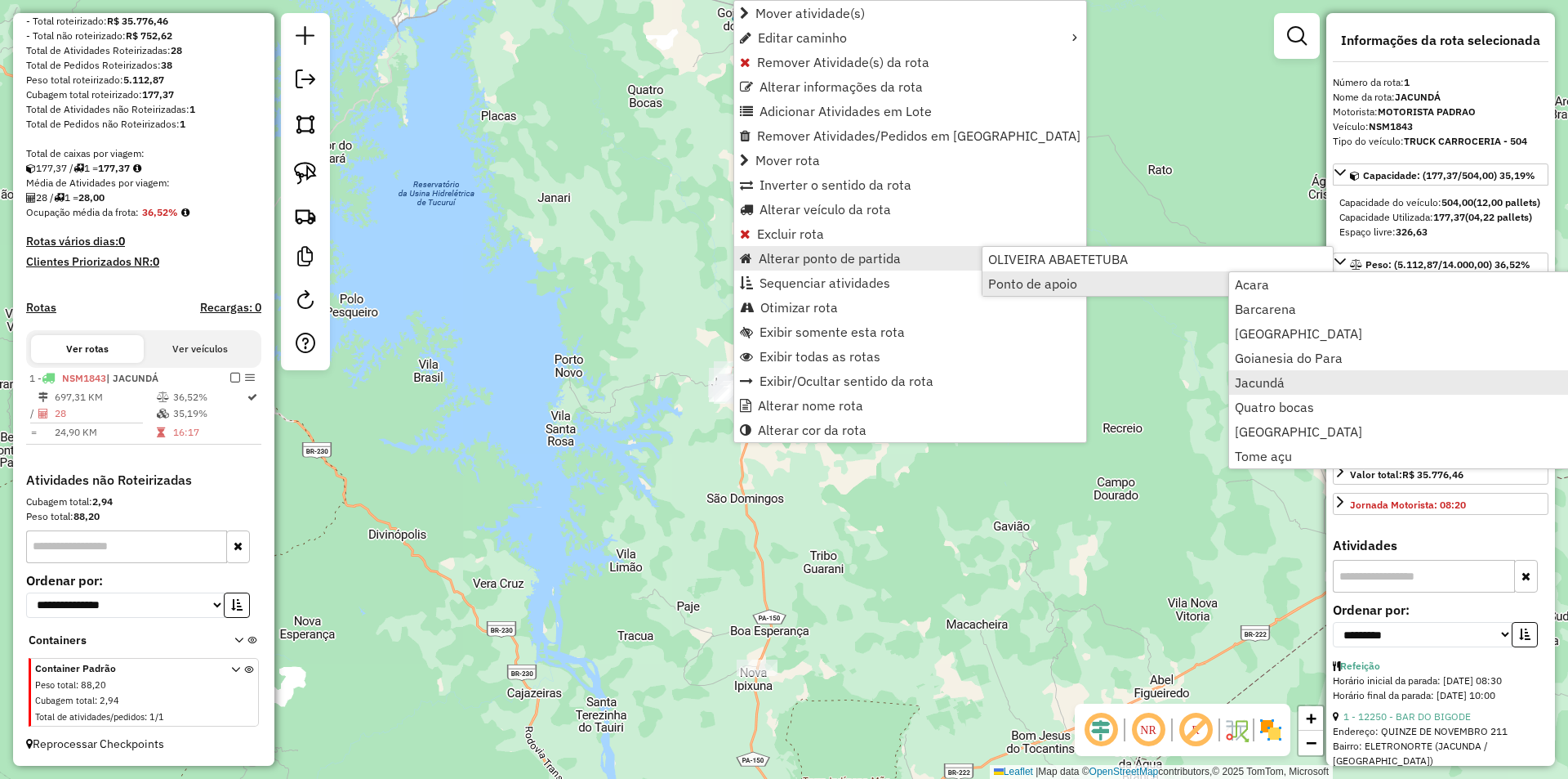
click at [1284, 387] on span "Jacundá" at bounding box center [1260, 383] width 50 height 13
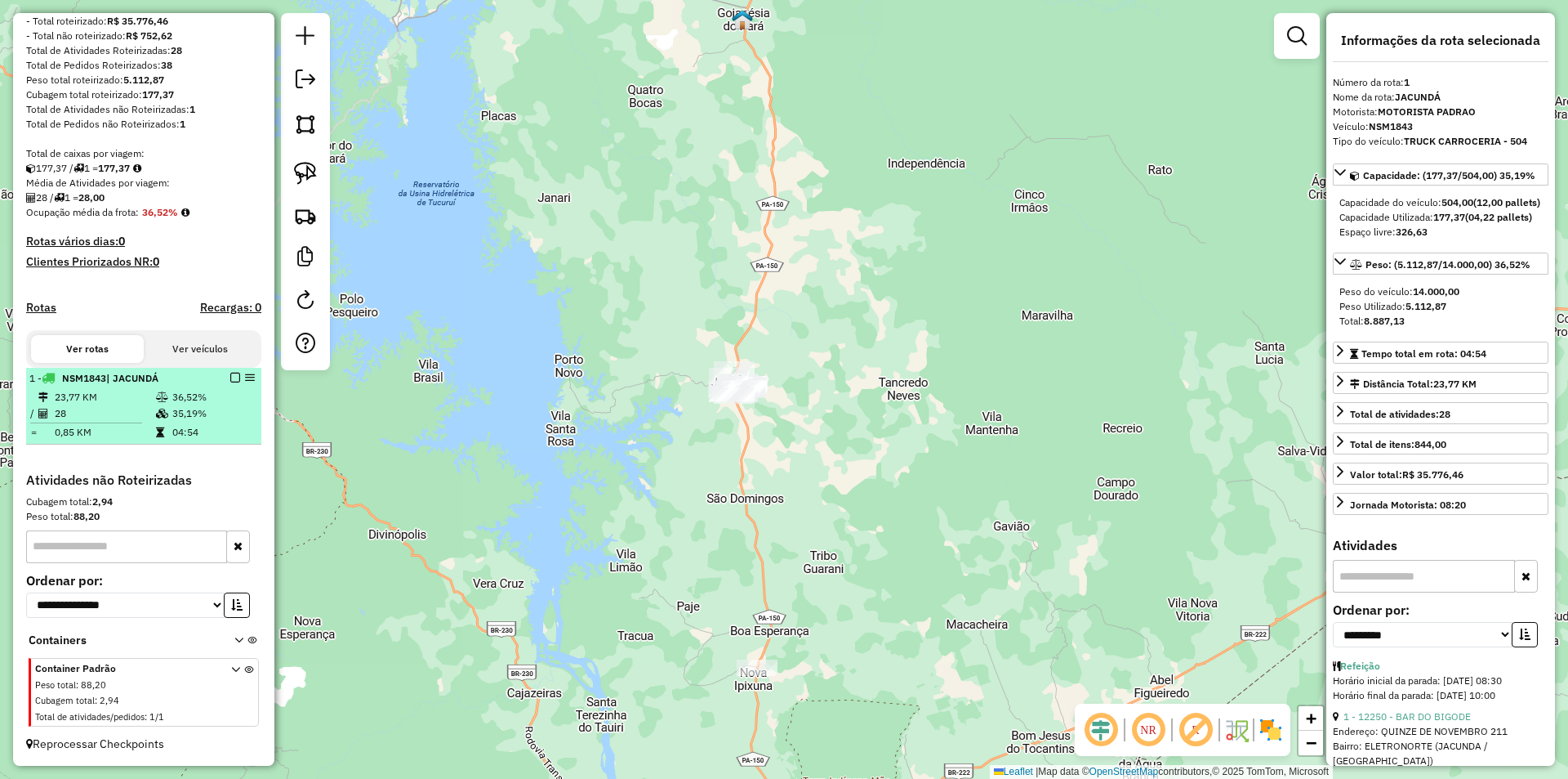
click at [231, 378] on em at bounding box center [235, 377] width 9 height 9
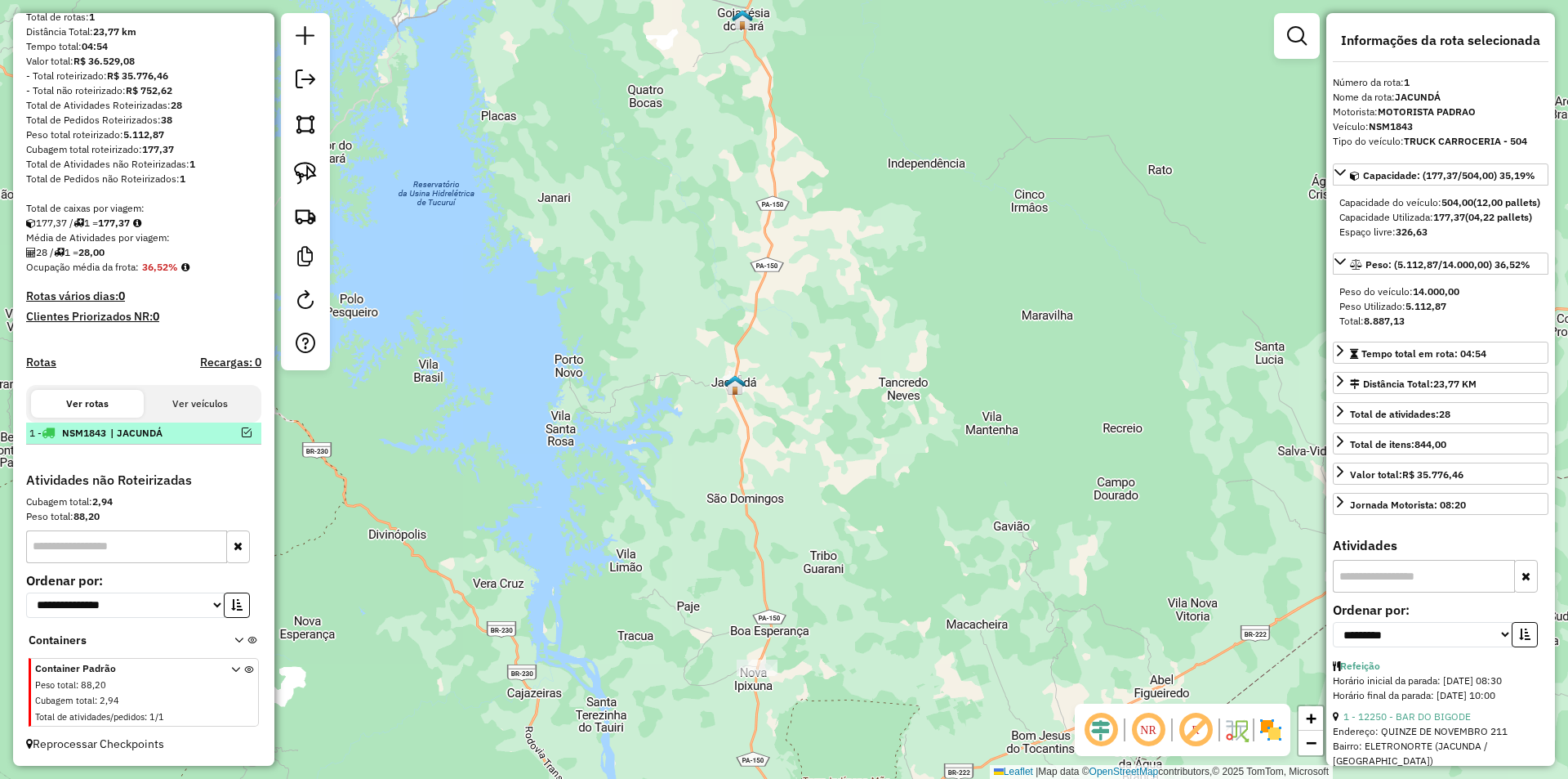
scroll to position [171, 0]
click at [304, 79] on em at bounding box center [305, 78] width 20 height 20
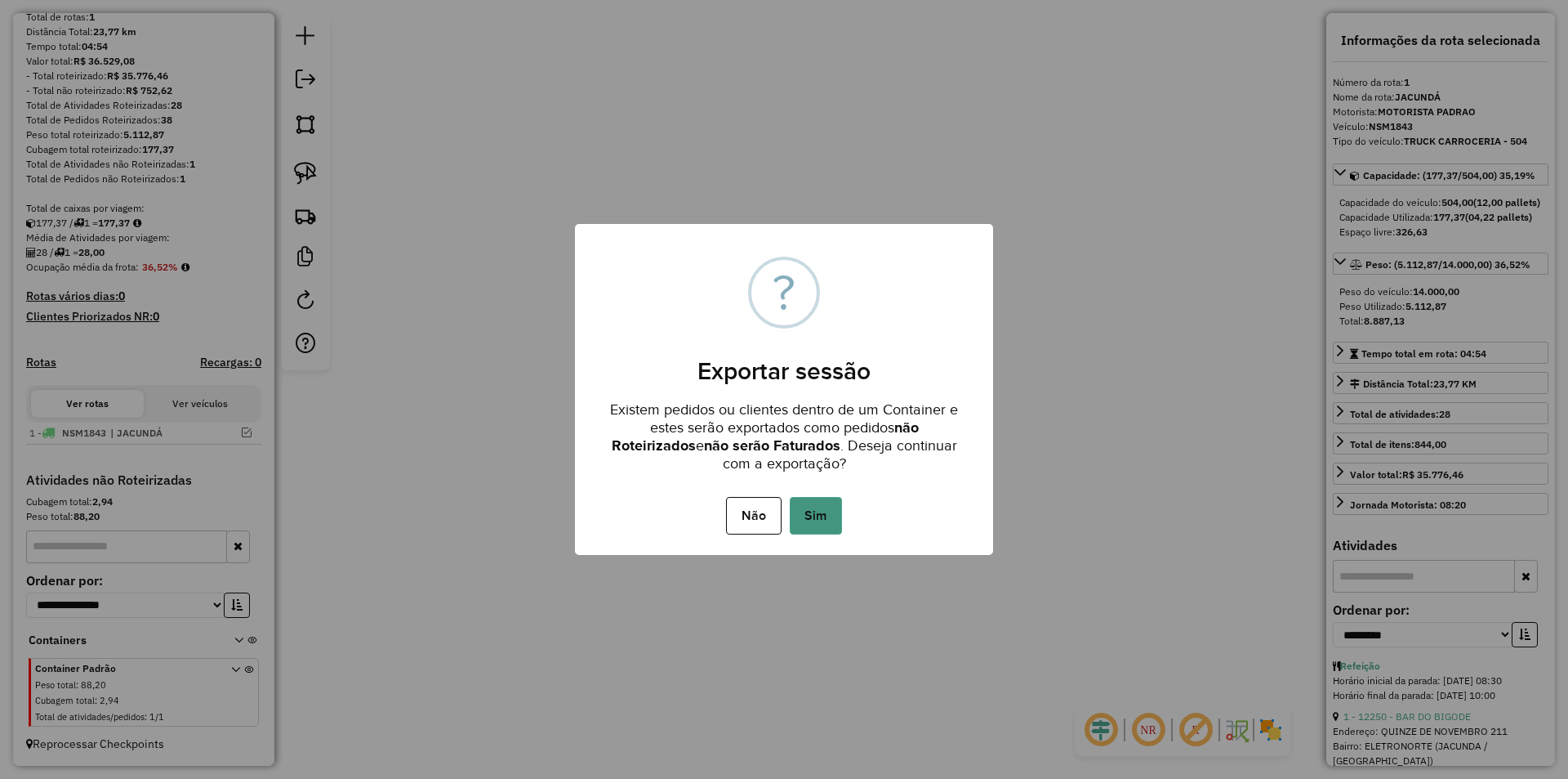
click at [820, 516] on button "Sim" at bounding box center [816, 516] width 52 height 38
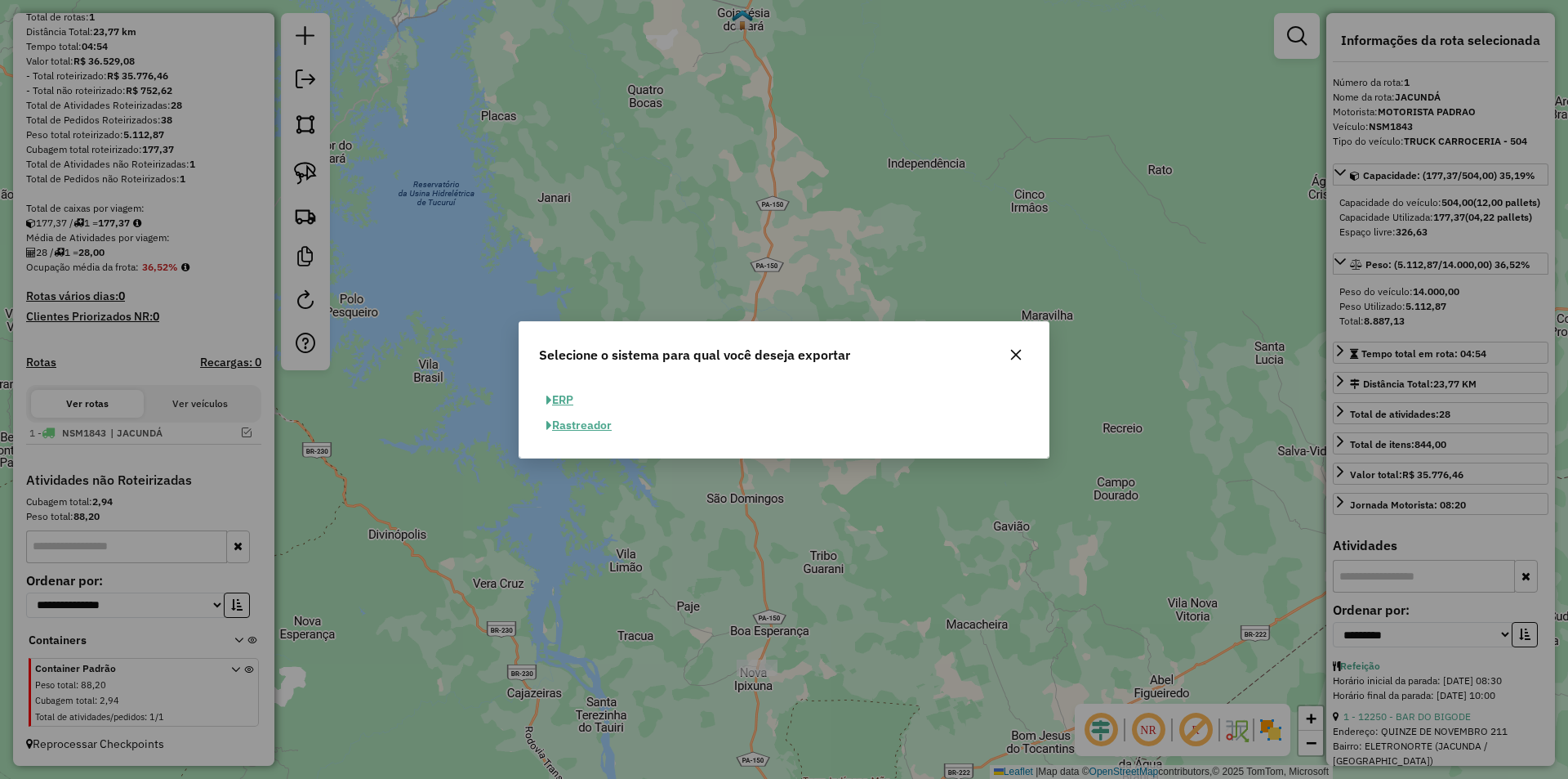
click at [569, 400] on button "ERP" at bounding box center [560, 400] width 42 height 26
select select "**"
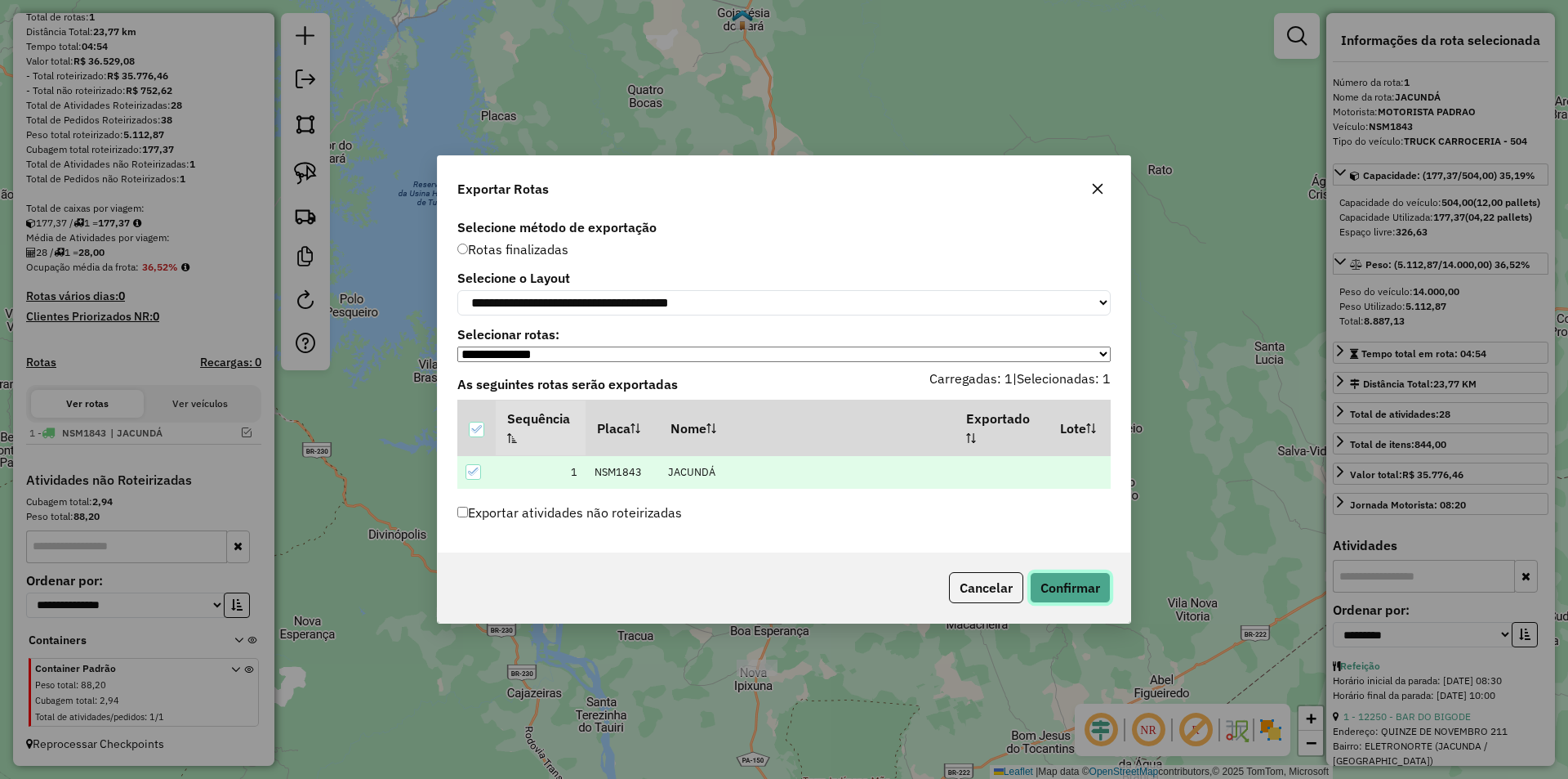
click at [1071, 595] on button "Confirmar" at bounding box center [1071, 587] width 81 height 31
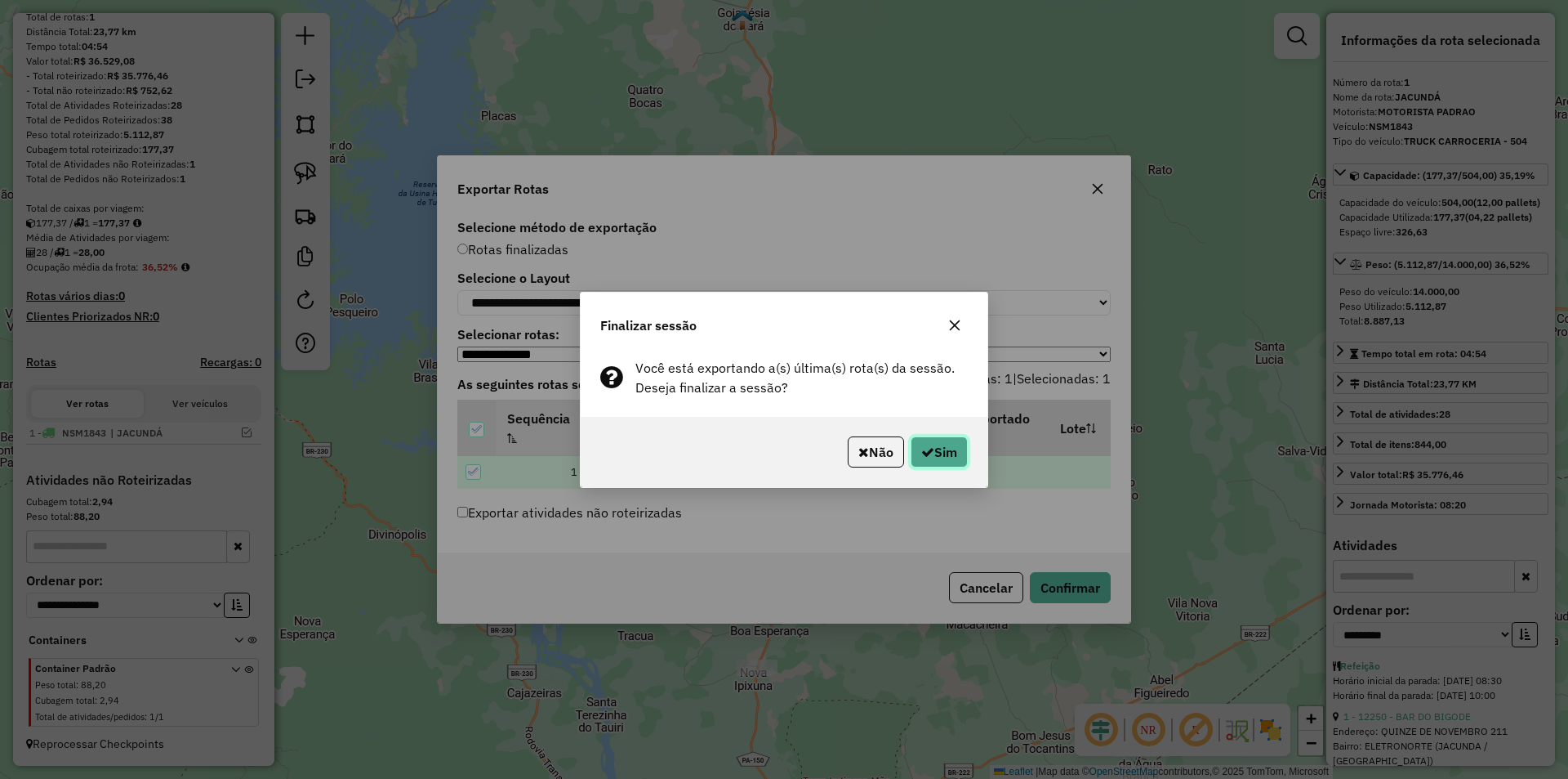
click at [918, 459] on button "Sim" at bounding box center [939, 452] width 58 height 31
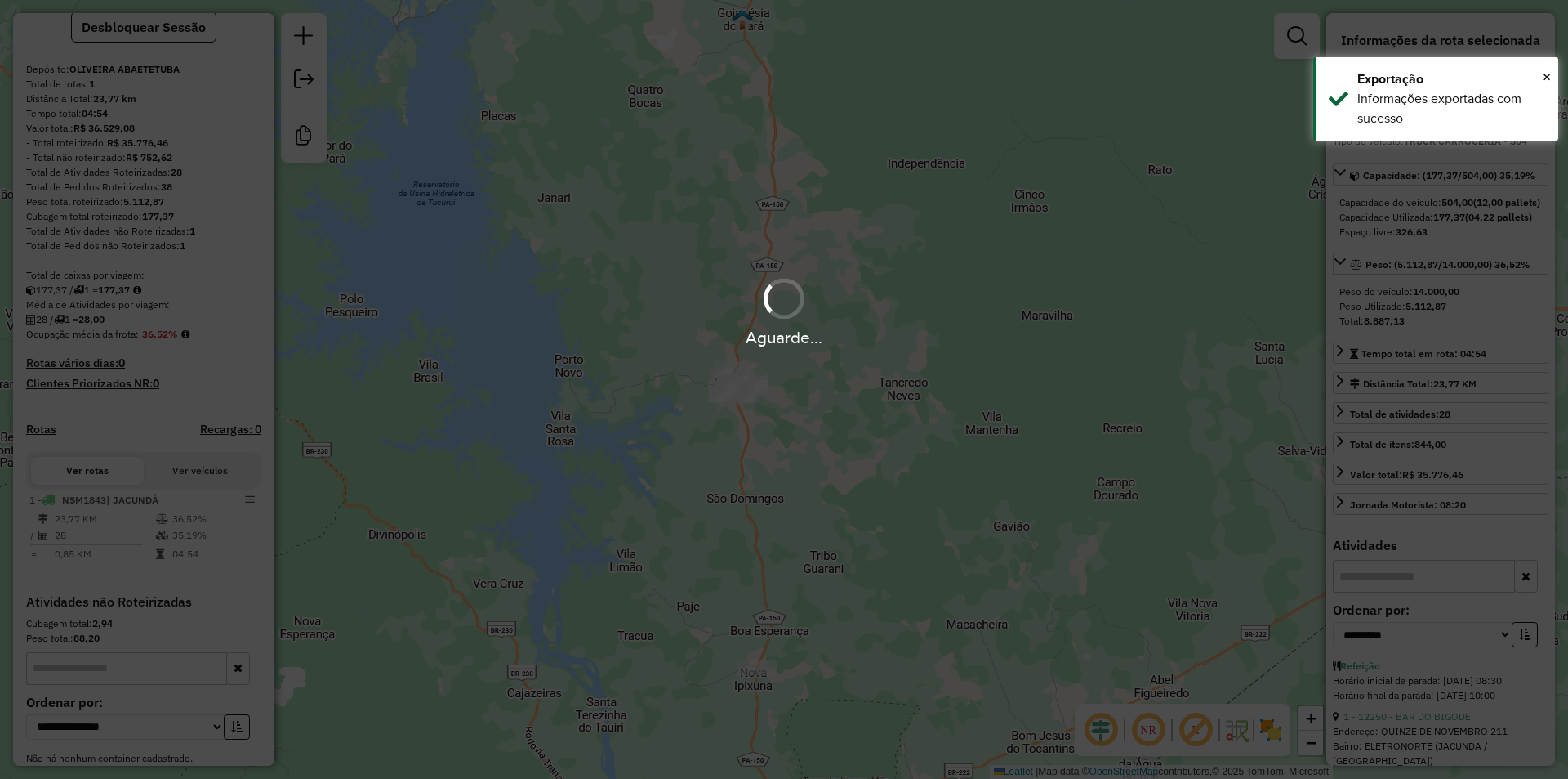
scroll to position [233, 0]
